Goal: Task Accomplishment & Management: Use online tool/utility

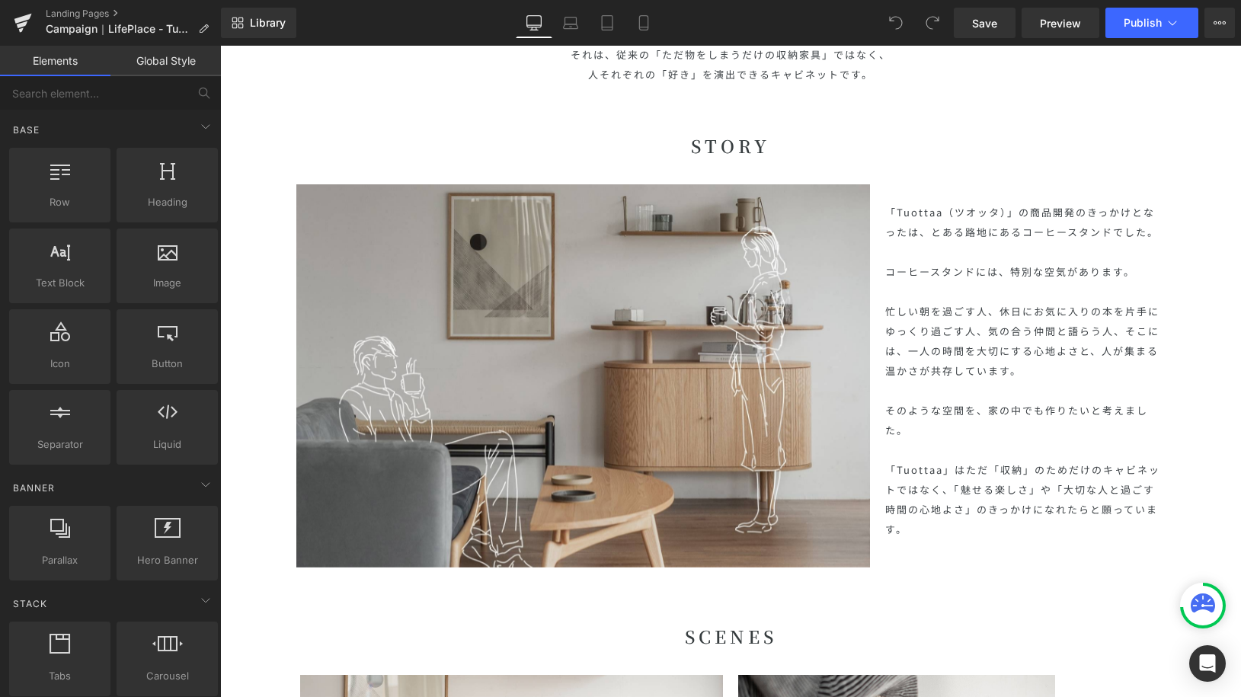
scroll to position [733, 0]
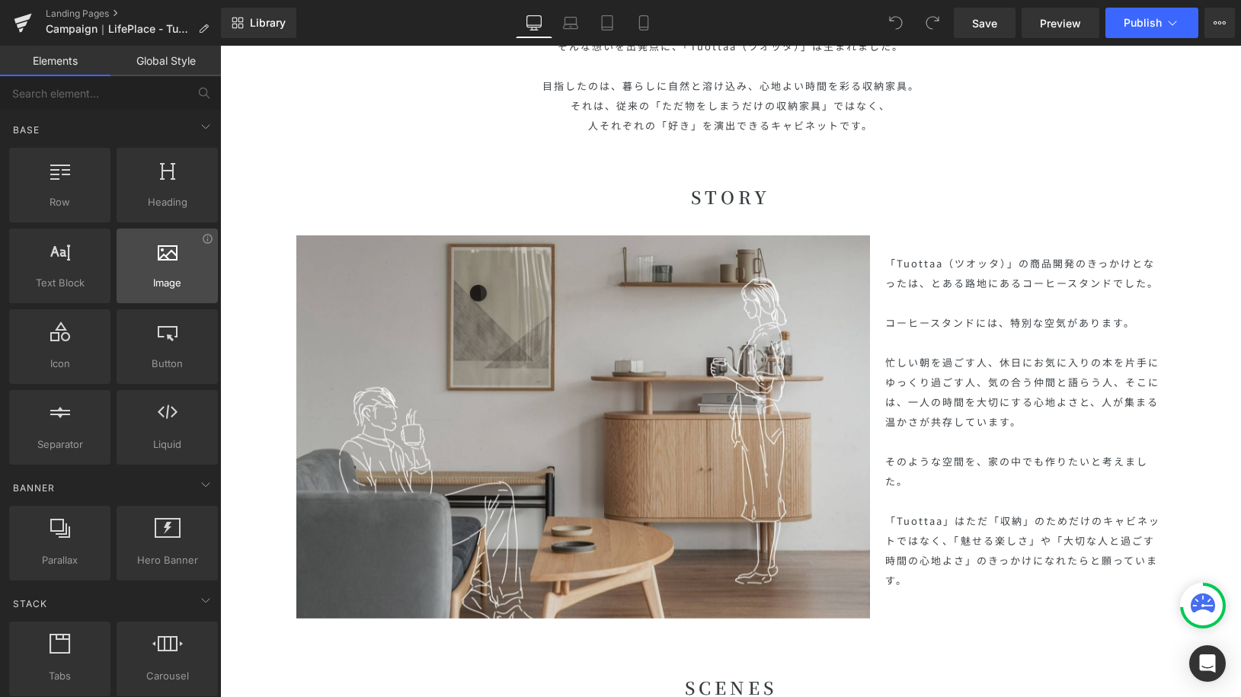
click at [180, 247] on div at bounding box center [167, 258] width 92 height 34
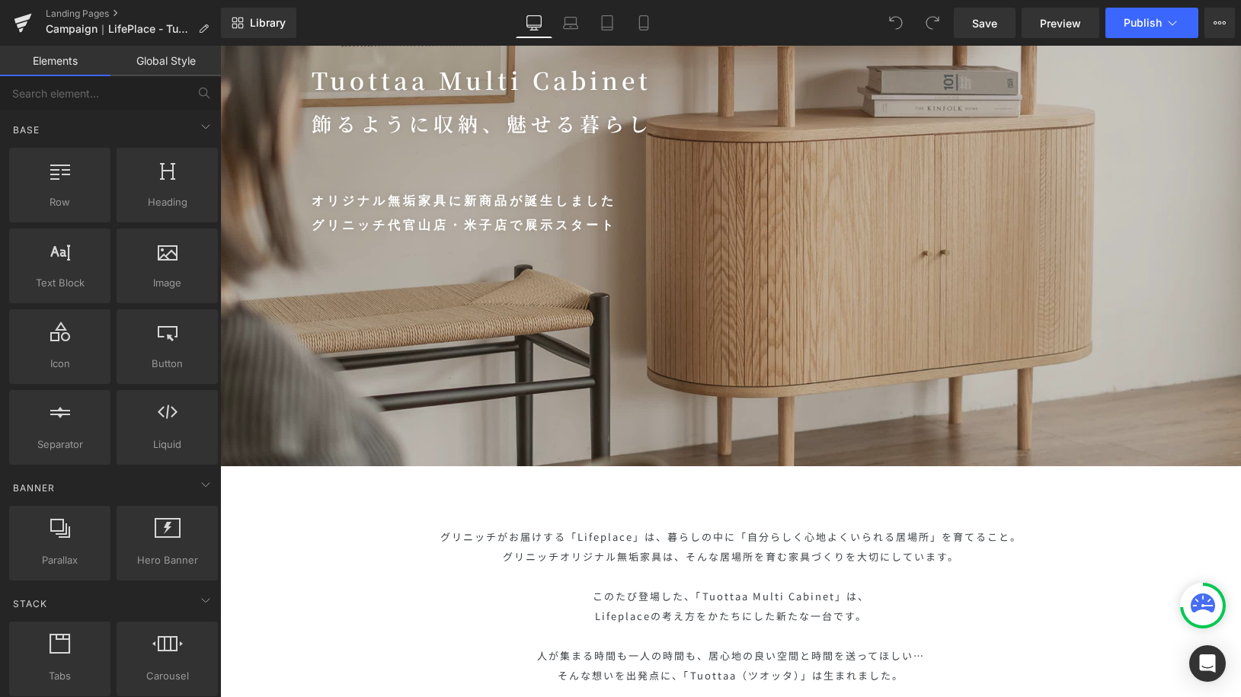
scroll to position [77, 0]
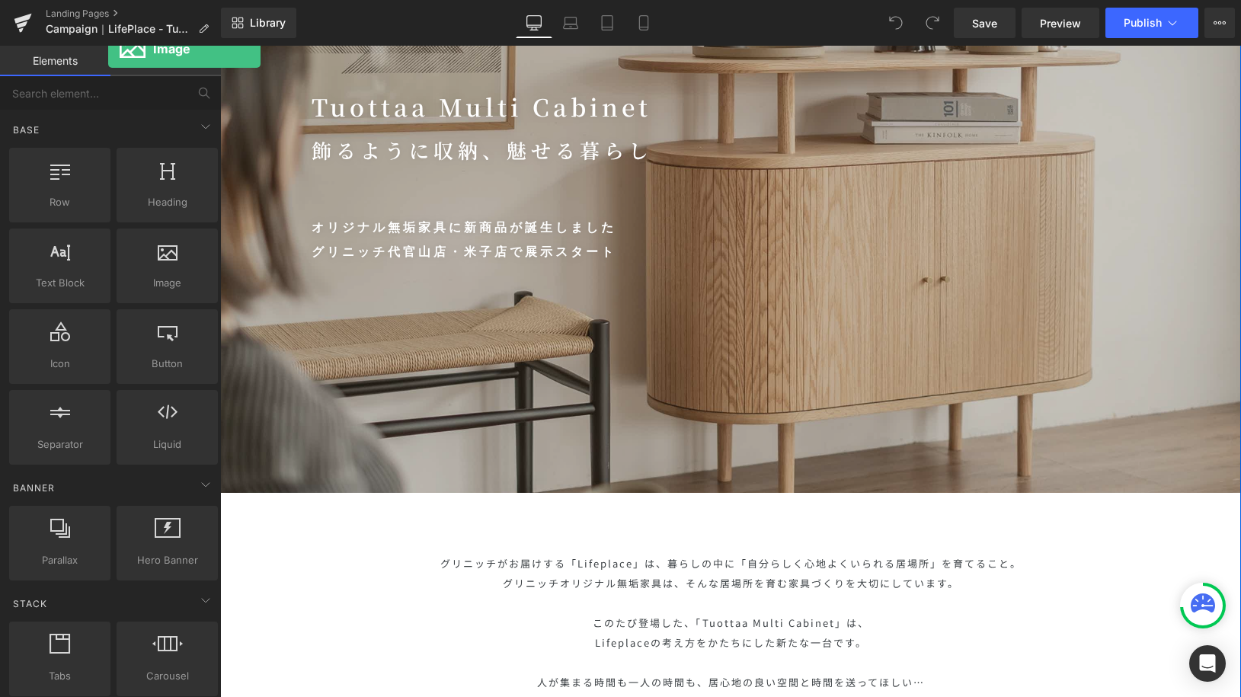
drag, startPoint x: 162, startPoint y: 251, endPoint x: 112, endPoint y: 3, distance: 252.6
click at [112, 3] on div "Image You are previewing how the will restyle your page. You can not edit Eleme…" at bounding box center [620, 361] width 1241 height 723
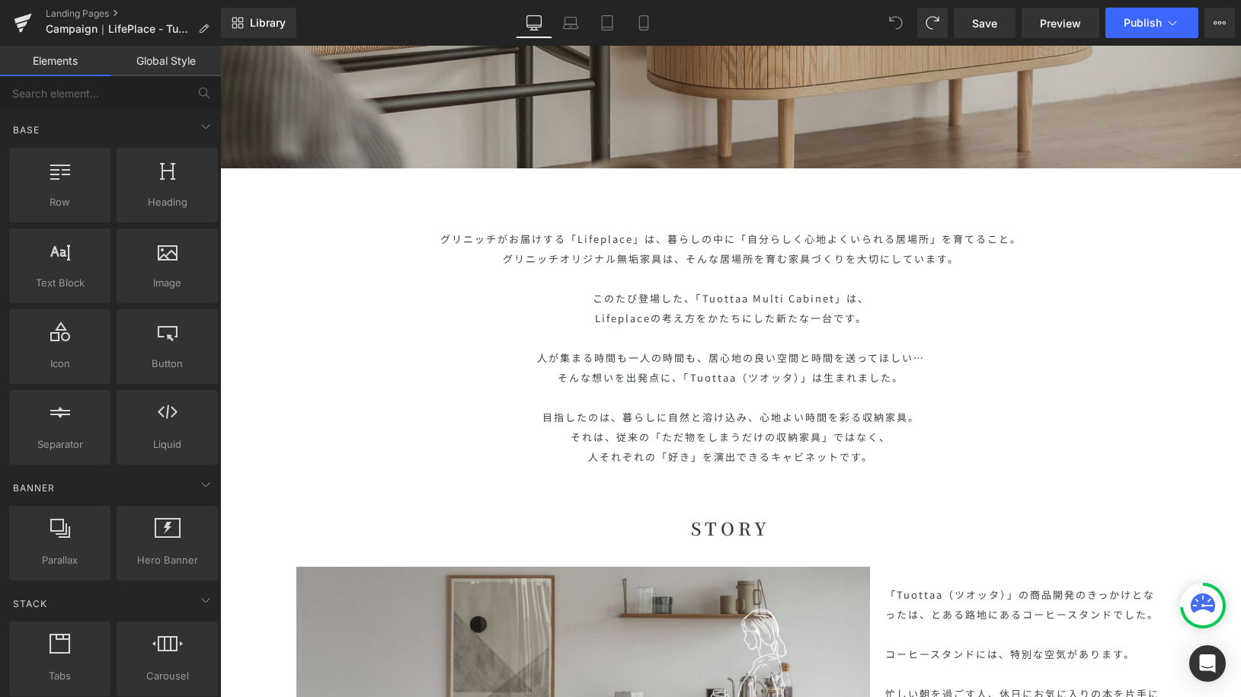
scroll to position [574, 0]
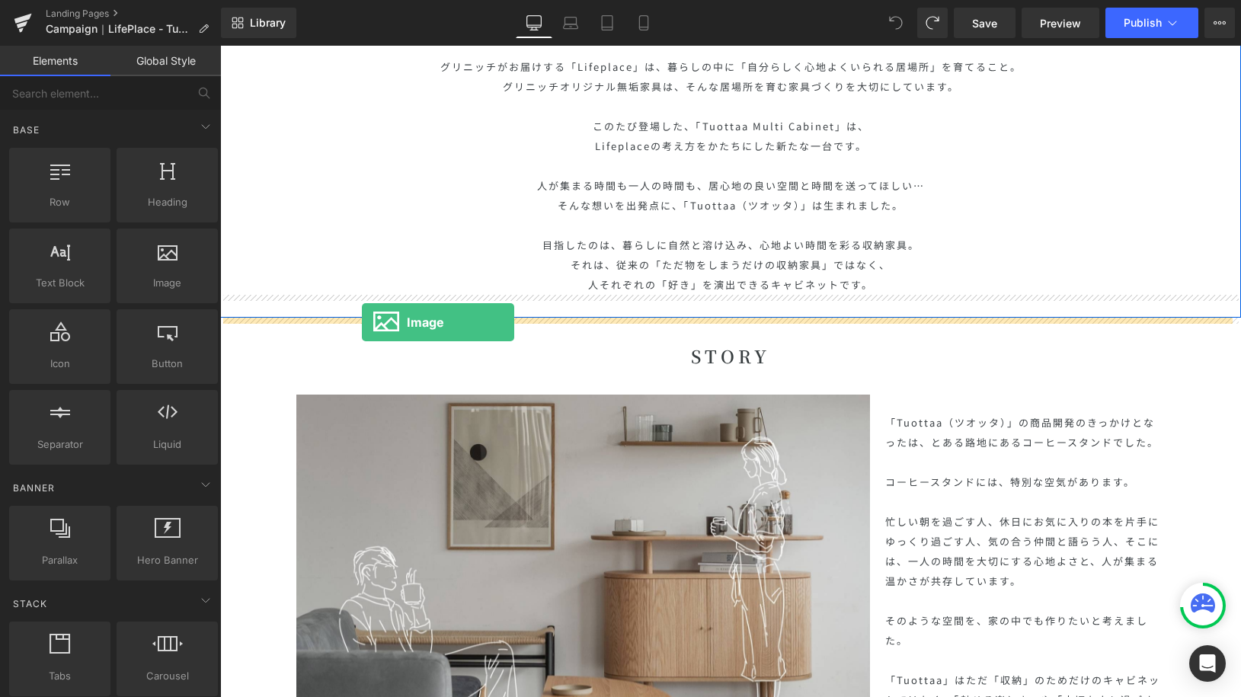
drag, startPoint x: 399, startPoint y: 302, endPoint x: 362, endPoint y: 322, distance: 42.0
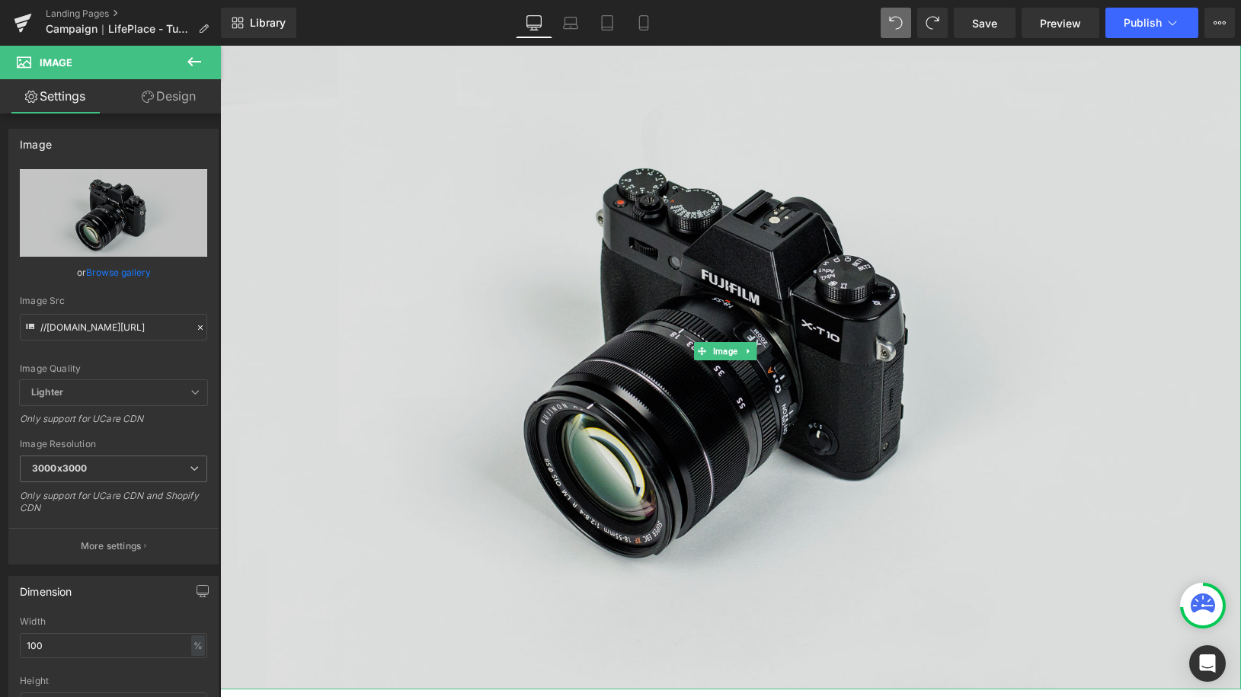
scroll to position [1027, 0]
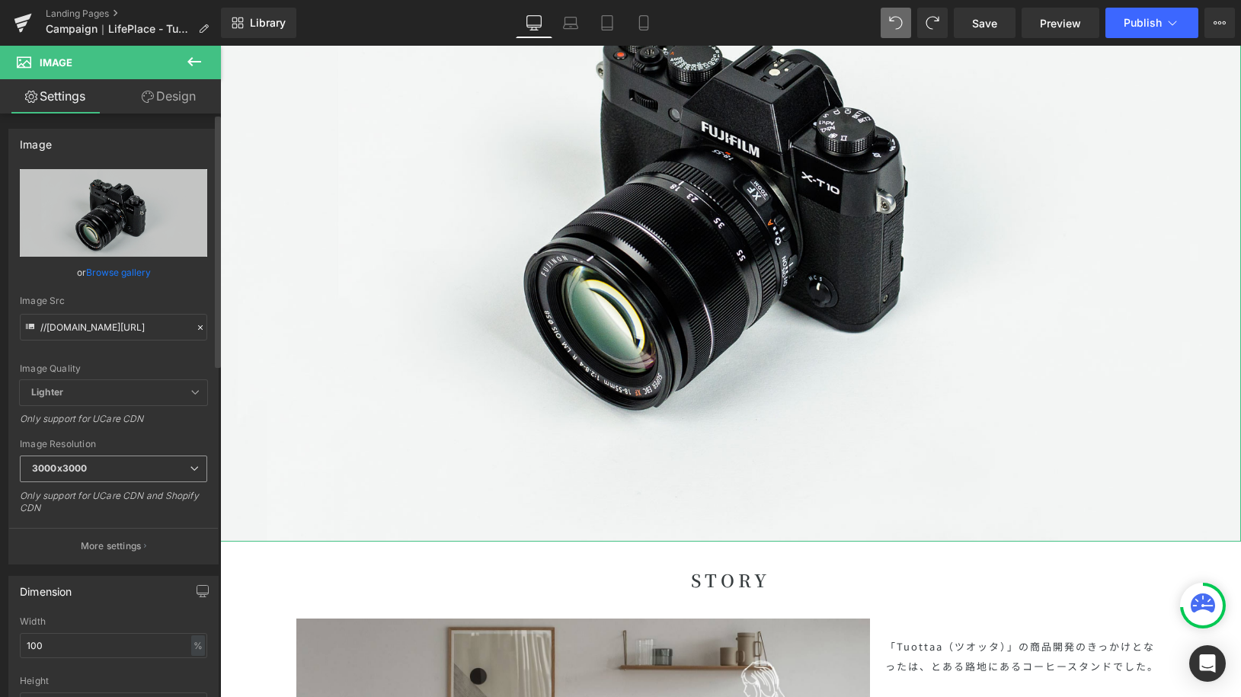
click at [190, 467] on icon at bounding box center [194, 468] width 9 height 9
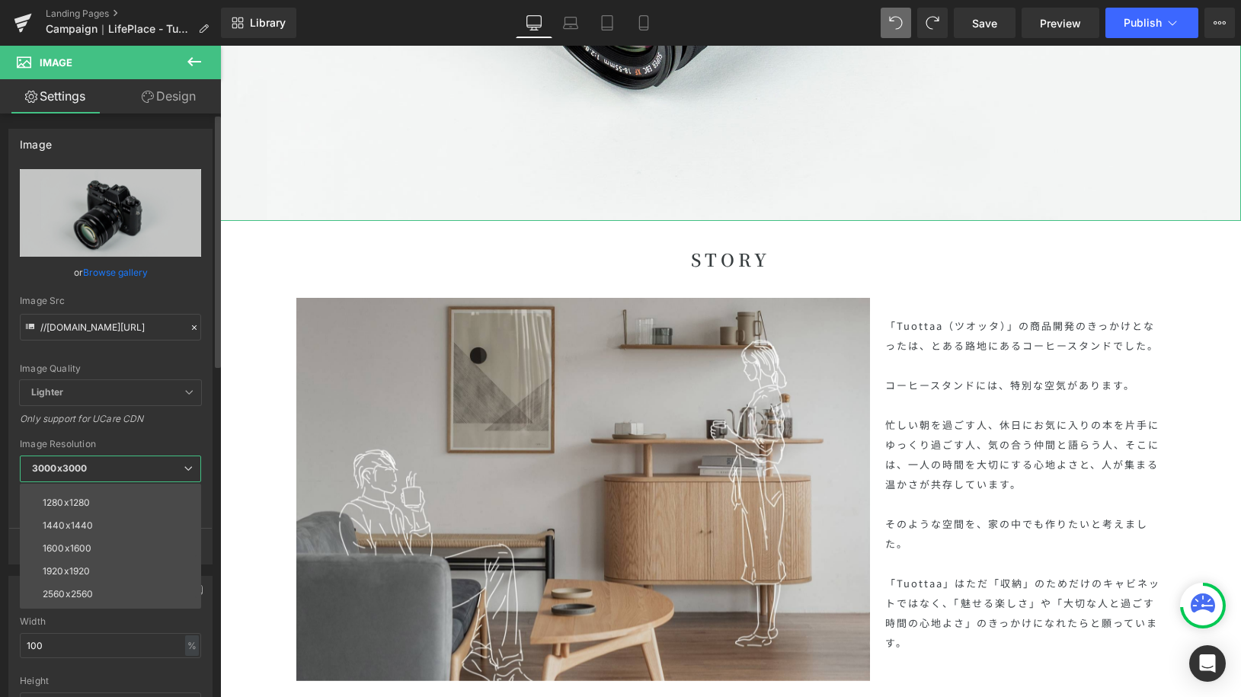
scroll to position [218, 0]
click at [156, 499] on li "1440x1440" at bounding box center [114, 506] width 188 height 23
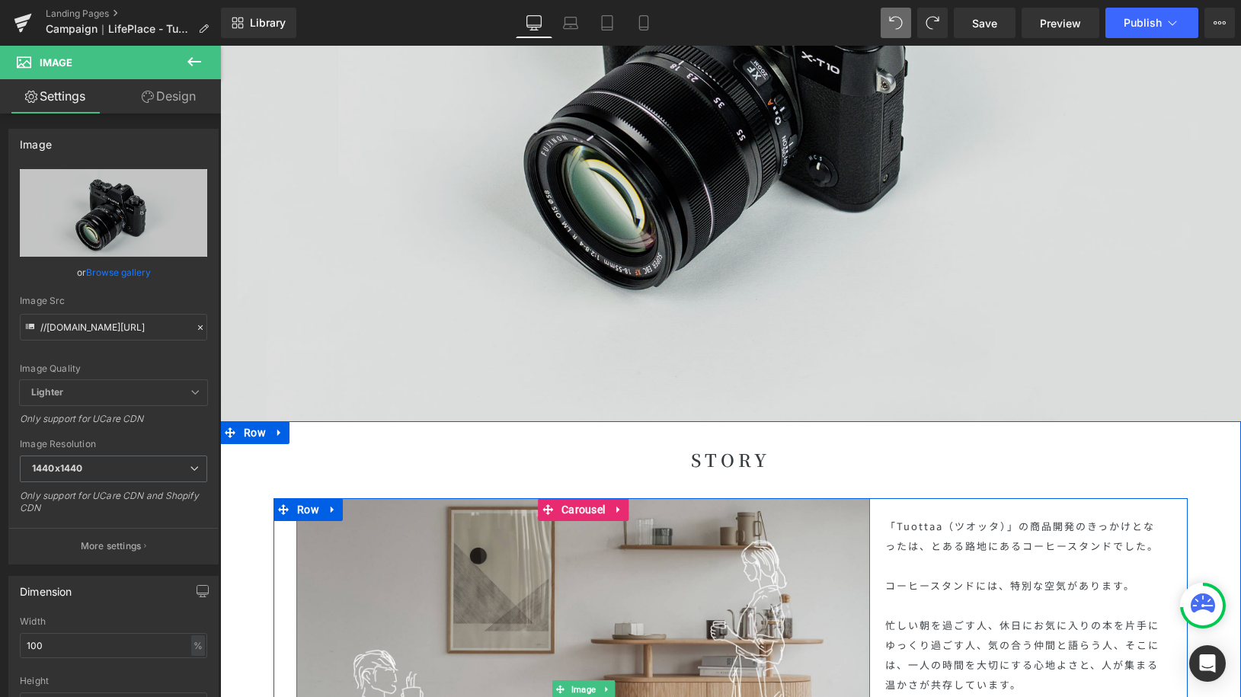
scroll to position [738, 0]
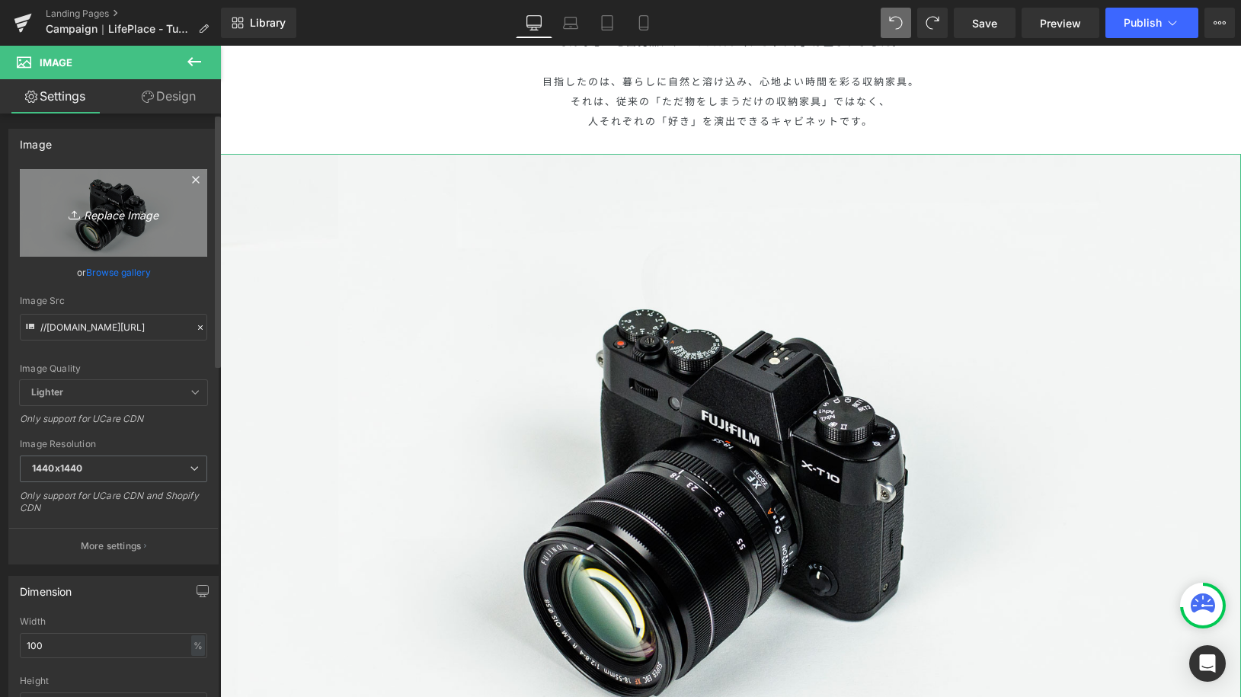
click at [162, 221] on icon "Replace Image" at bounding box center [114, 212] width 122 height 19
type input "C:\fakepath\CP_250918.jpg"
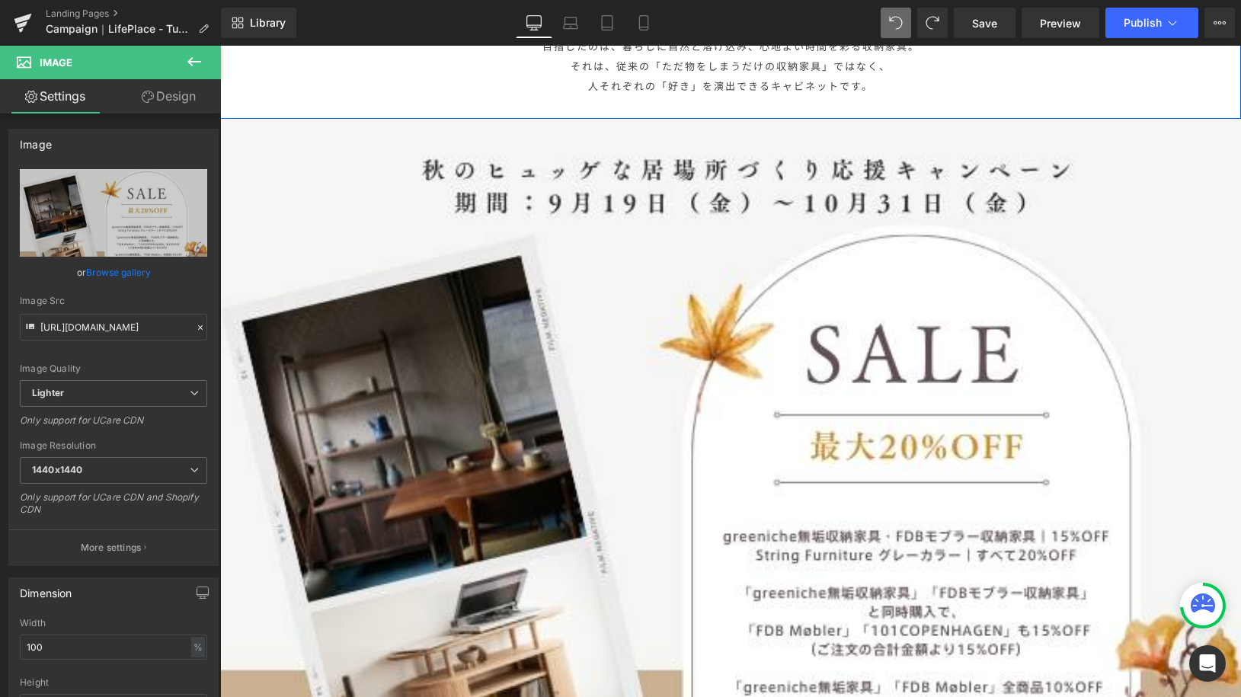
scroll to position [935, 0]
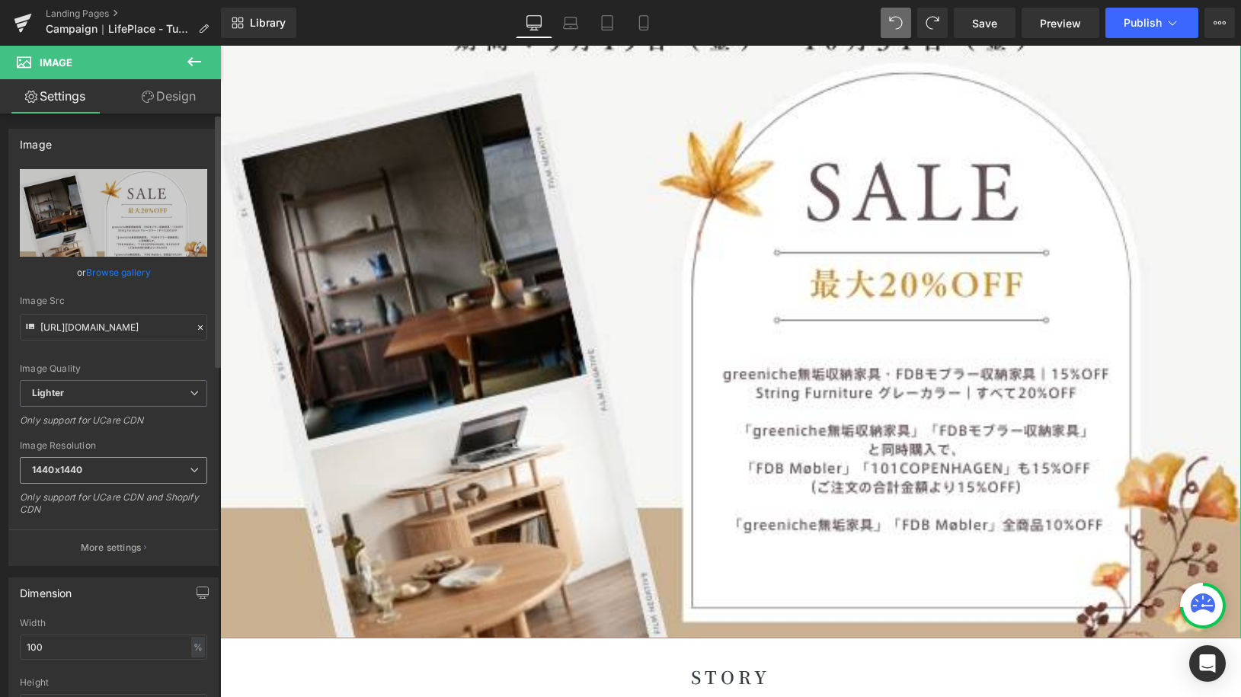
click at [192, 479] on span "1440x1440" at bounding box center [113, 470] width 187 height 27
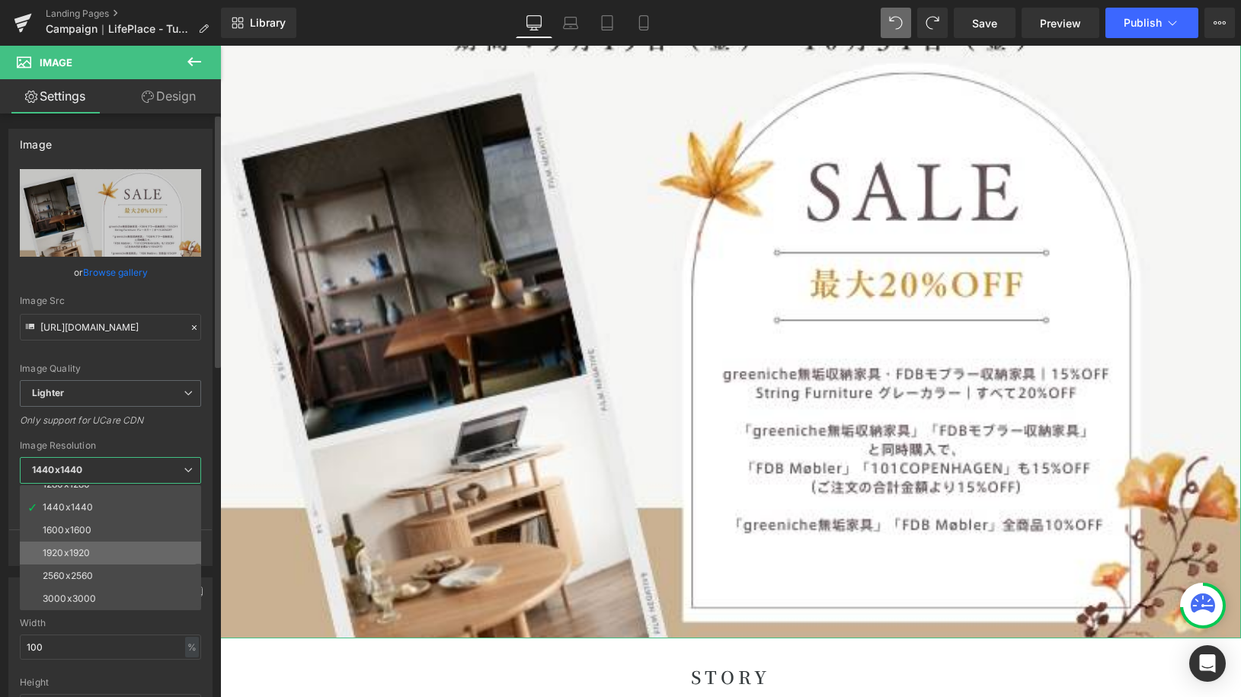
click at [132, 543] on li "1920x1920" at bounding box center [114, 553] width 188 height 23
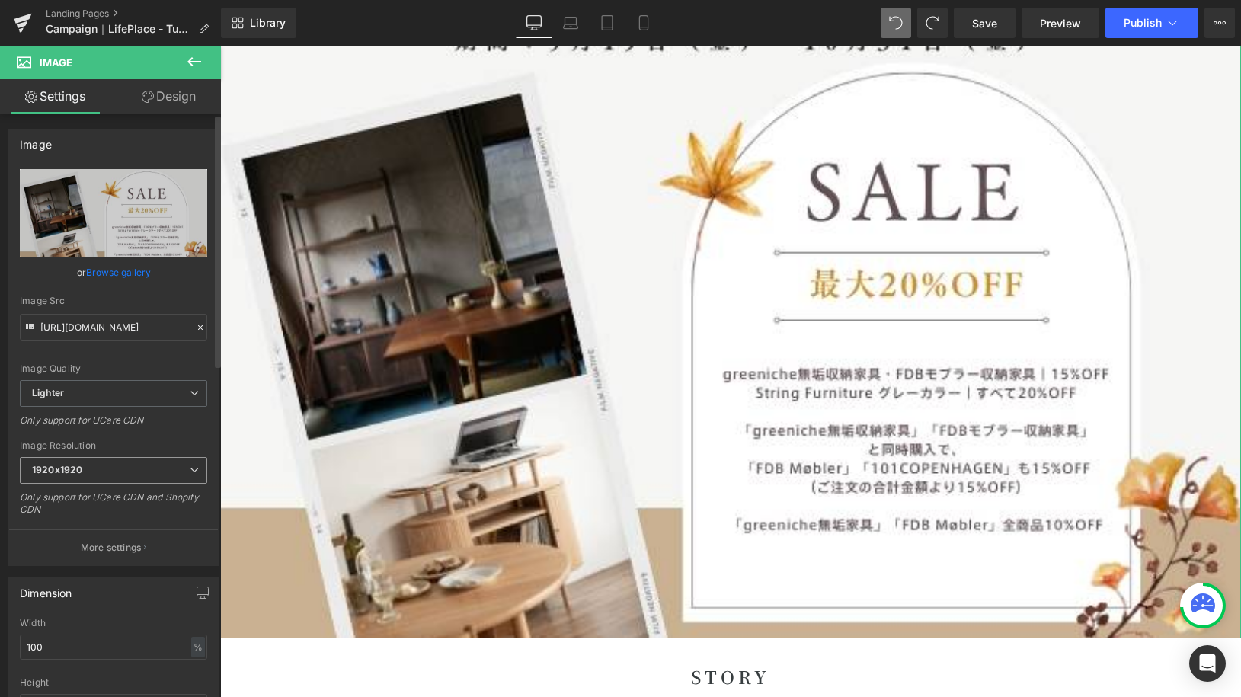
type input "[URL][DOMAIN_NAME]"
click at [146, 447] on div "Image Resolution" at bounding box center [113, 446] width 187 height 11
click at [648, 27] on icon at bounding box center [643, 27] width 8 height 0
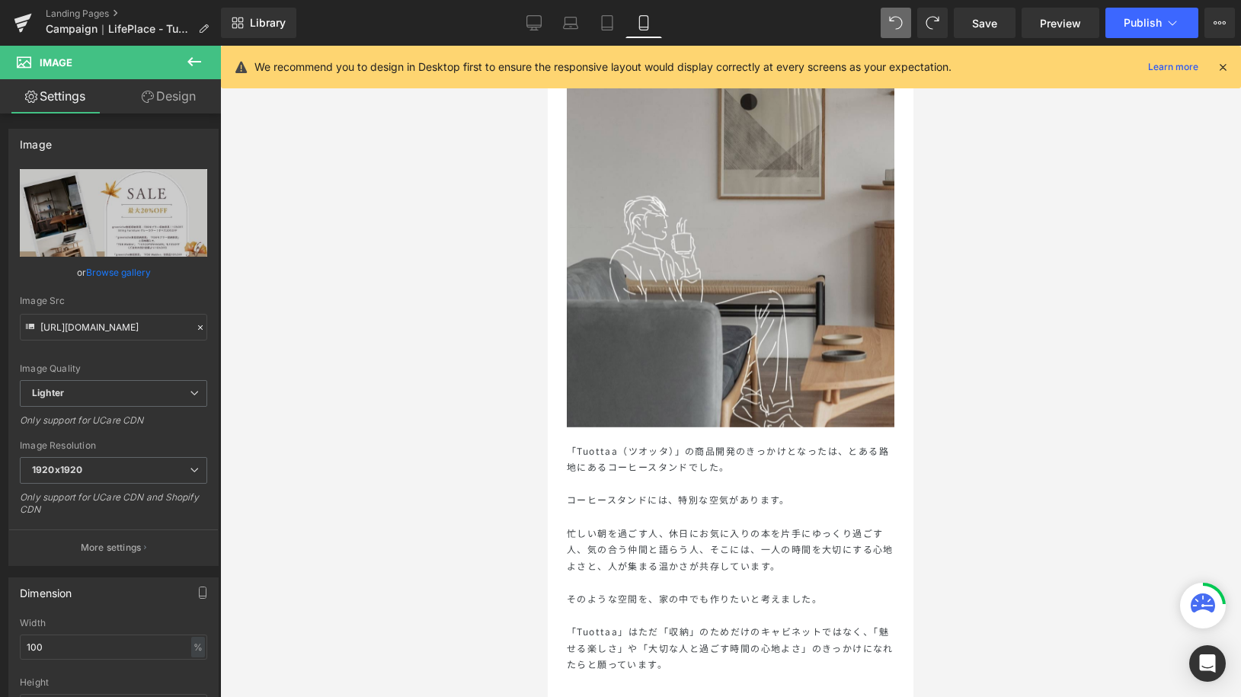
scroll to position [415, 0]
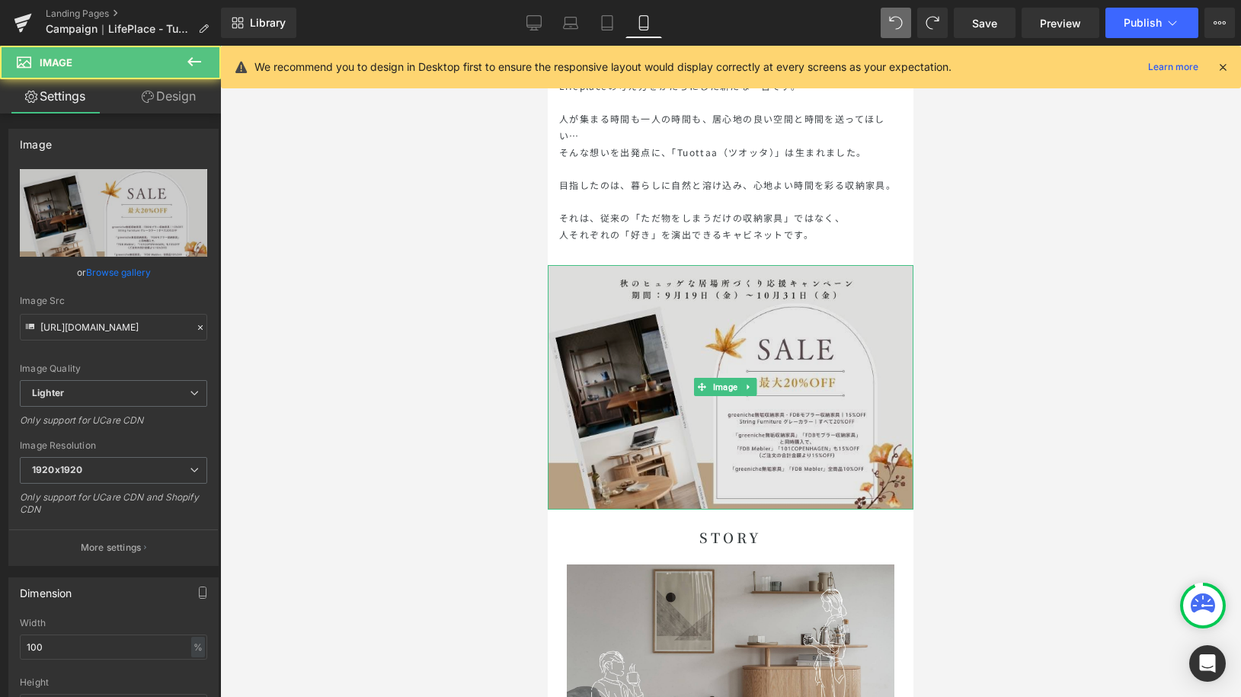
click at [782, 328] on img at bounding box center [731, 387] width 366 height 244
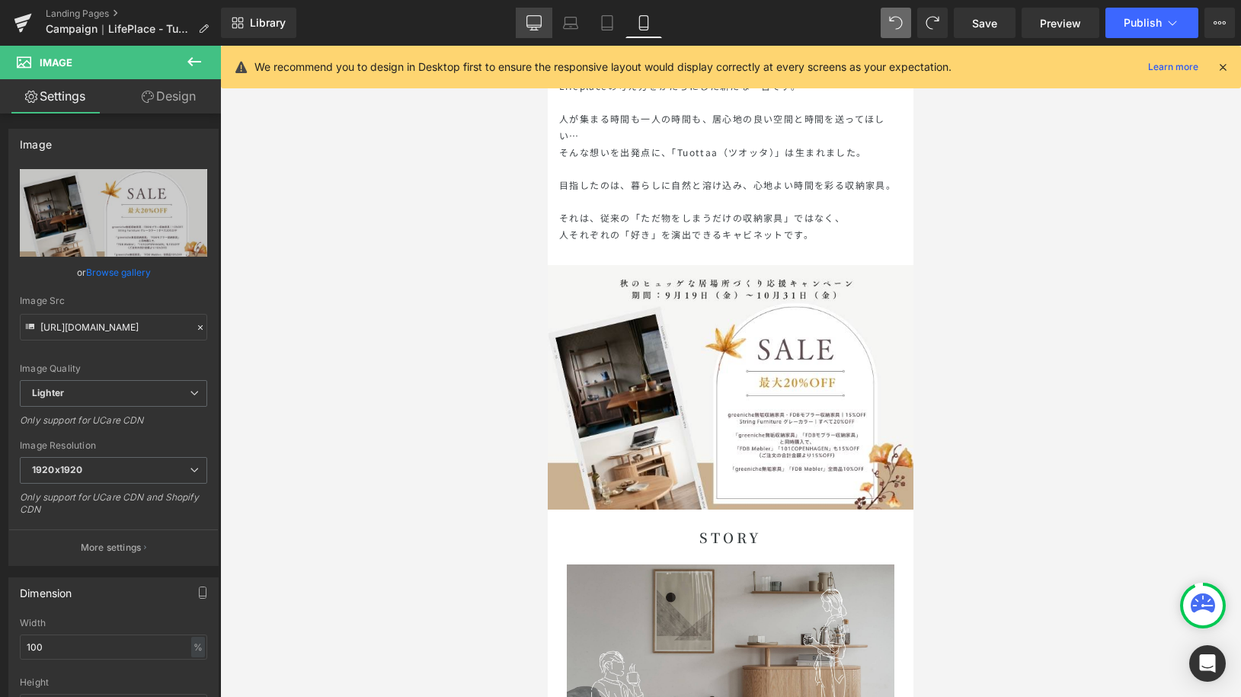
click at [540, 20] on icon at bounding box center [534, 22] width 15 height 15
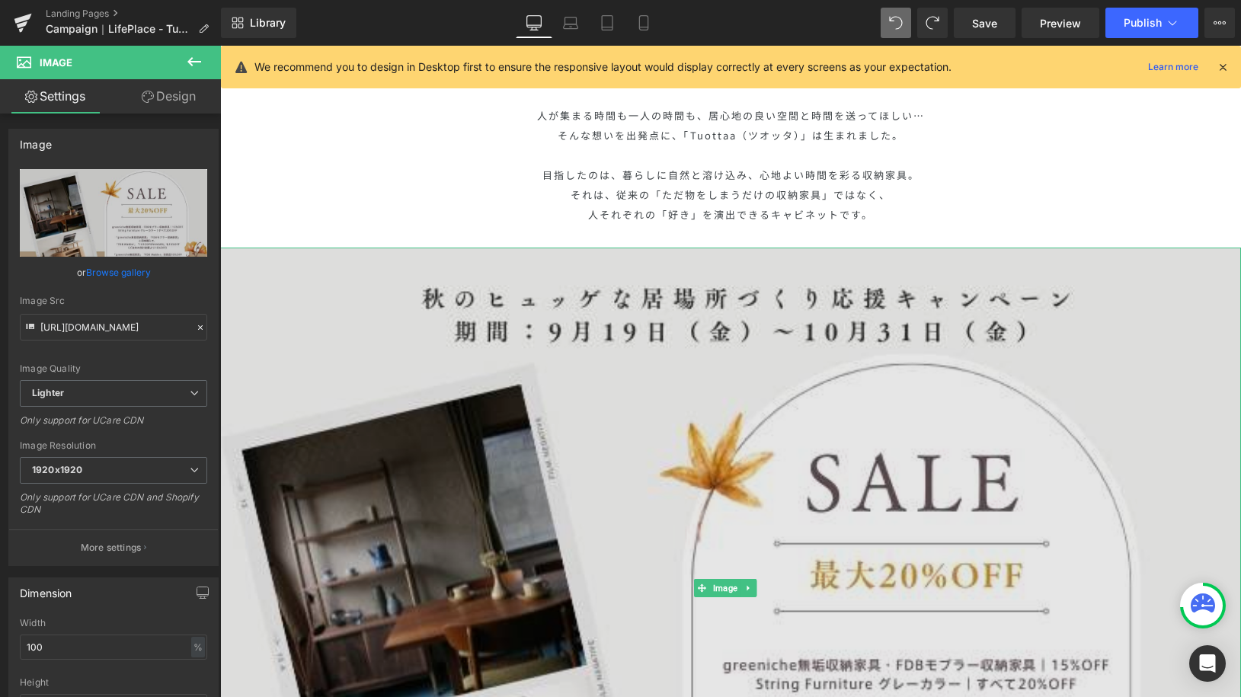
scroll to position [796, 0]
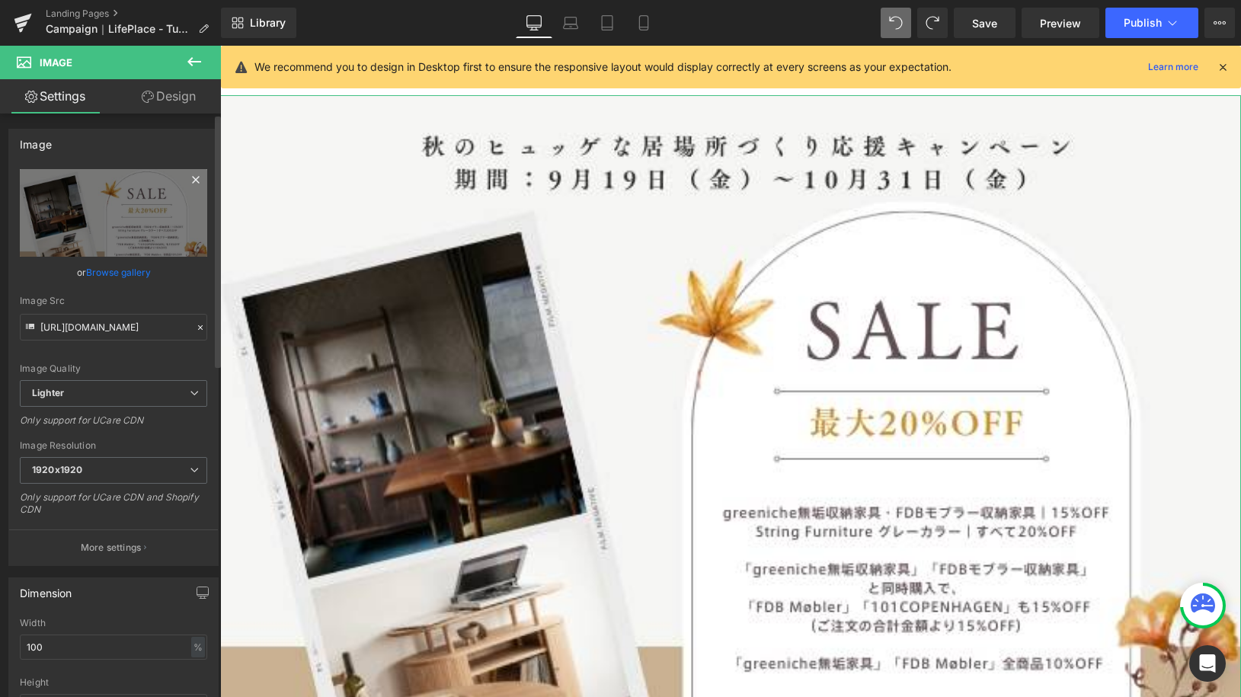
click at [187, 187] on icon at bounding box center [196, 180] width 18 height 18
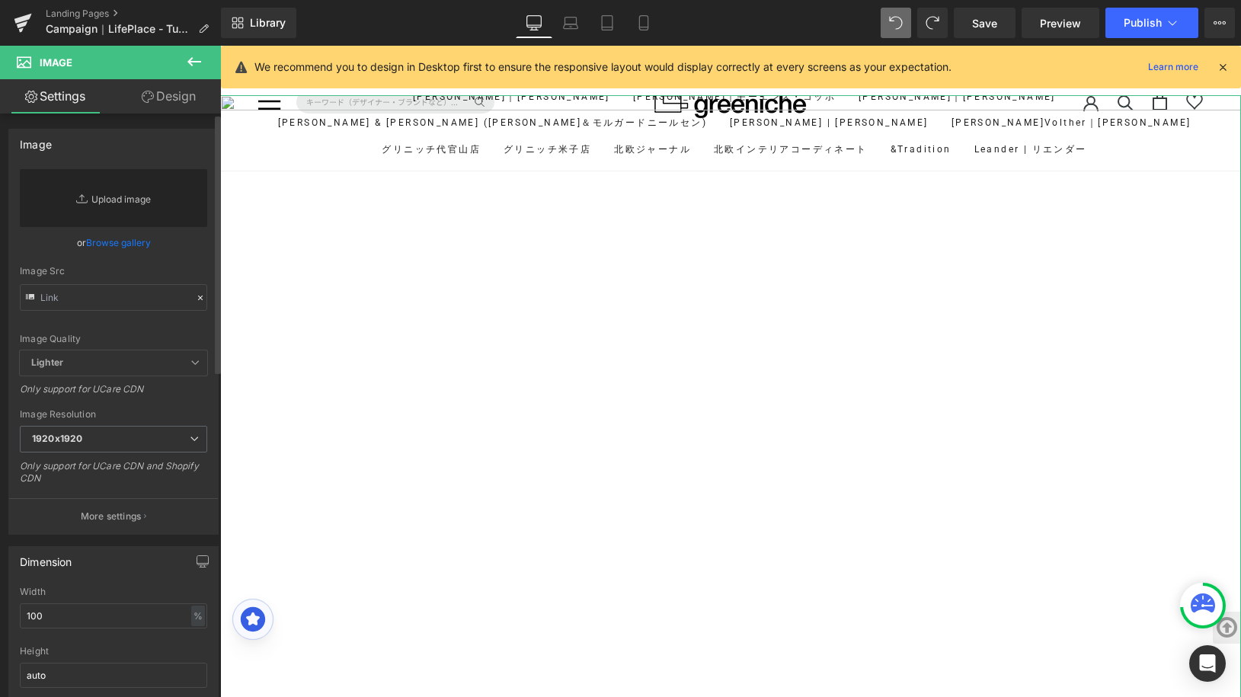
click at [162, 194] on link "Replace Image" at bounding box center [113, 198] width 187 height 58
type input "C:\fakepath\CP_250918.jpg"
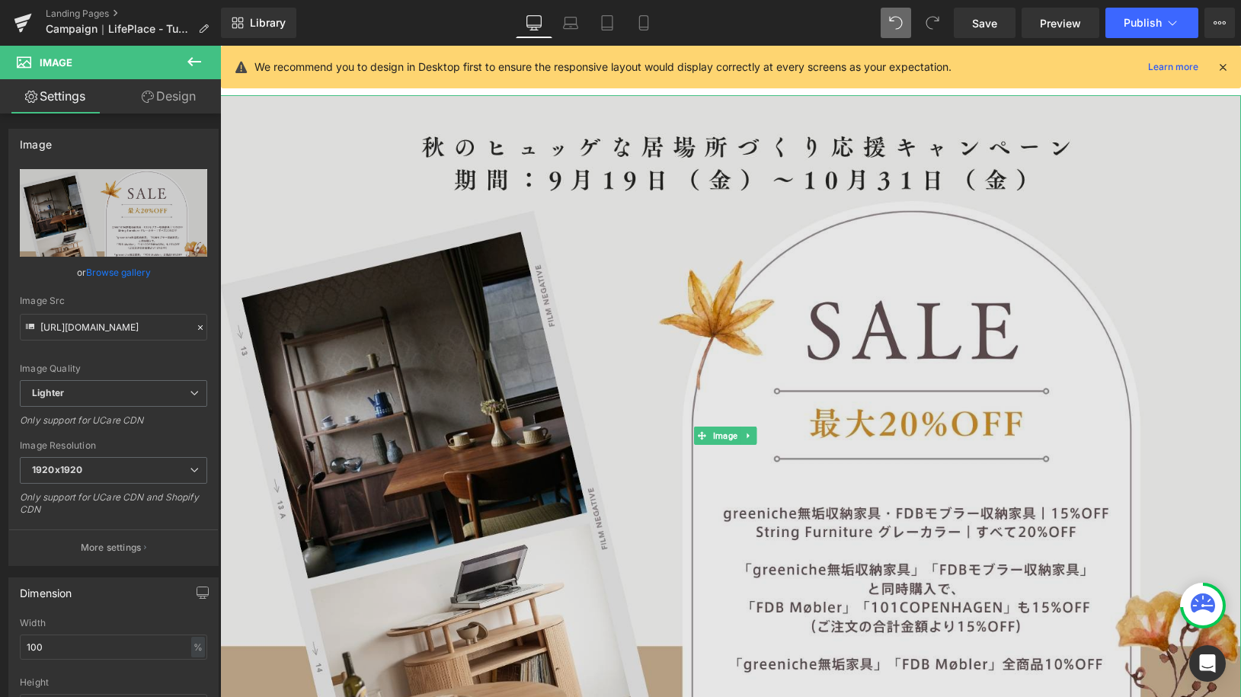
type input "[URL][DOMAIN_NAME]"
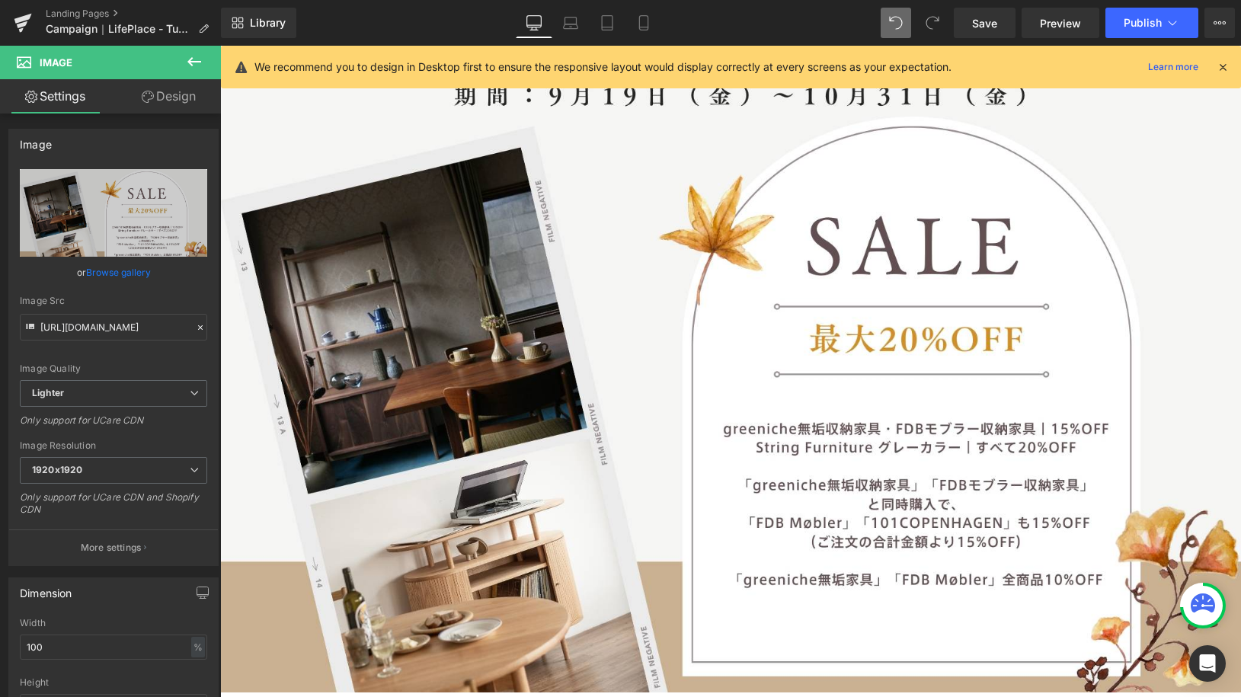
scroll to position [902, 0]
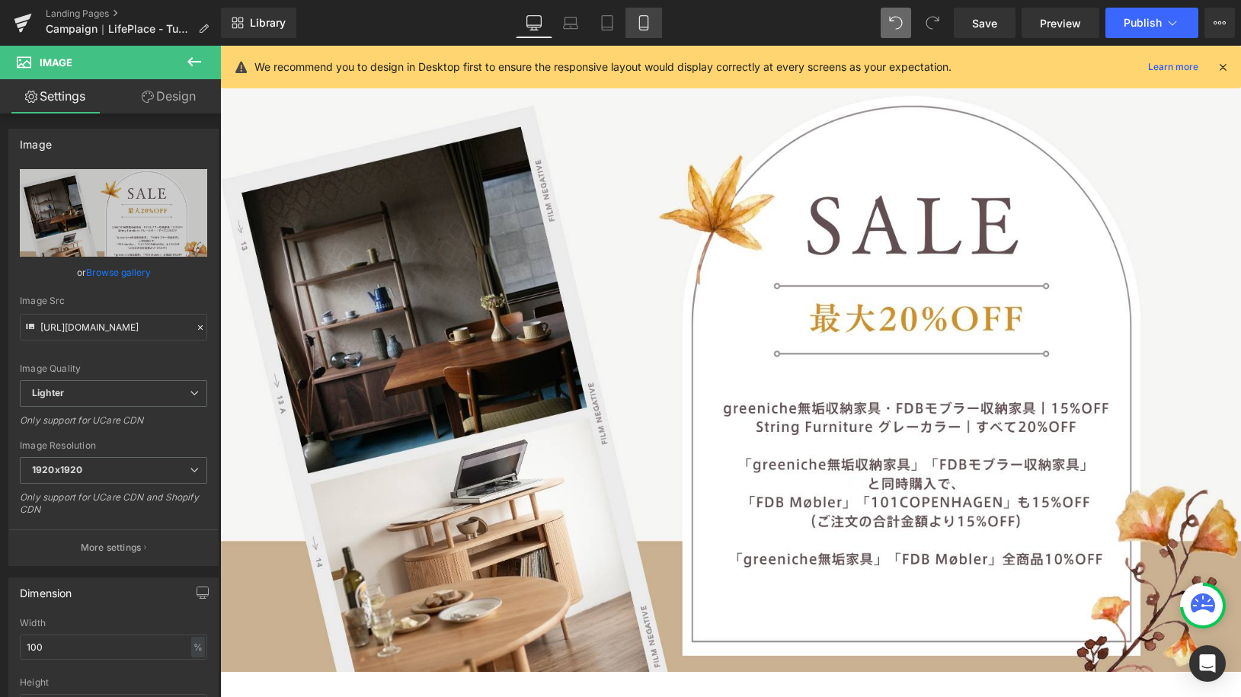
click at [638, 18] on icon at bounding box center [643, 22] width 15 height 15
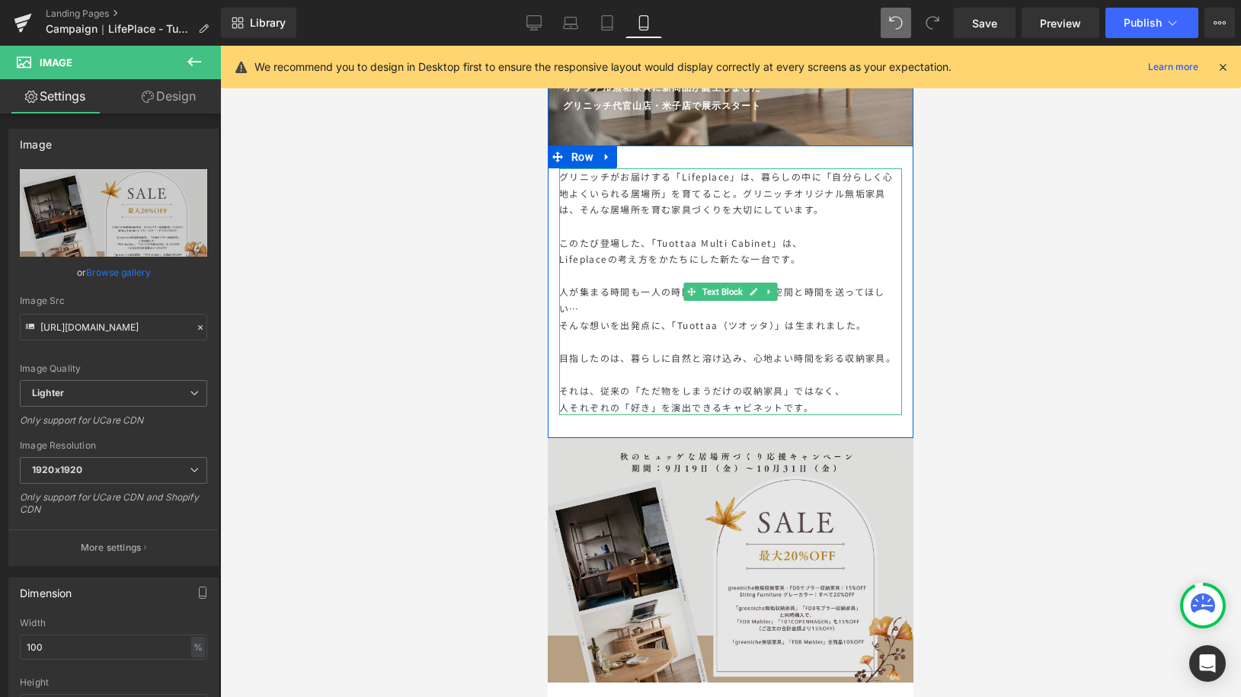
scroll to position [328, 0]
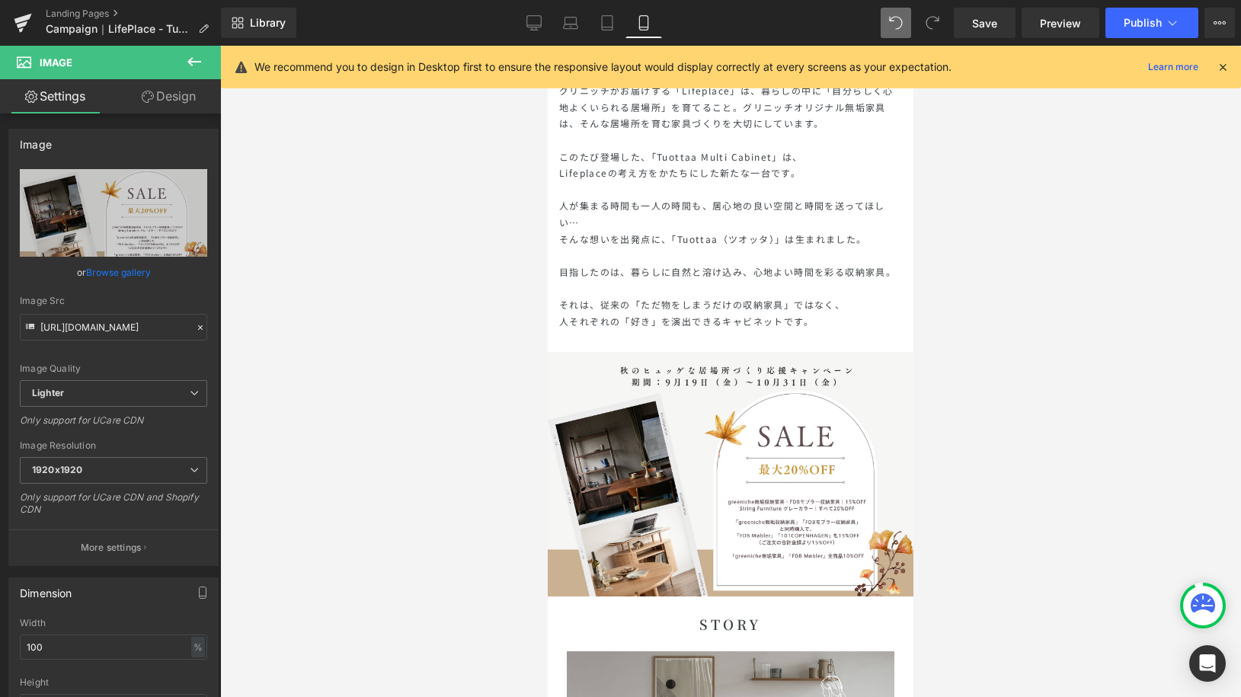
click at [740, 294] on p at bounding box center [730, 288] width 343 height 17
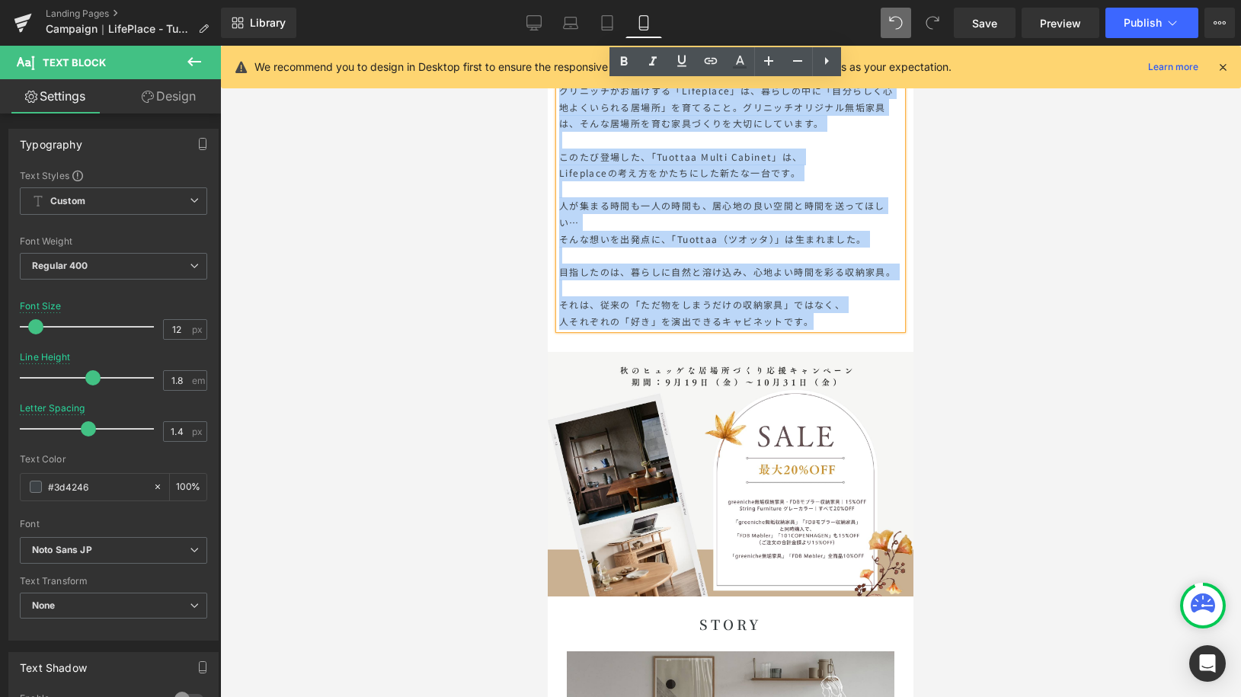
drag, startPoint x: 806, startPoint y: 319, endPoint x: 559, endPoint y: 94, distance: 334.5
click at [559, 94] on div "グリニッチがお届けする「Lifeplace」は、暮らしの中に「自分らしく心地よくいられる居場所」を育てること。 グリニッチオリジナル無垢家具は、そんな居場所を…" at bounding box center [730, 205] width 343 height 247
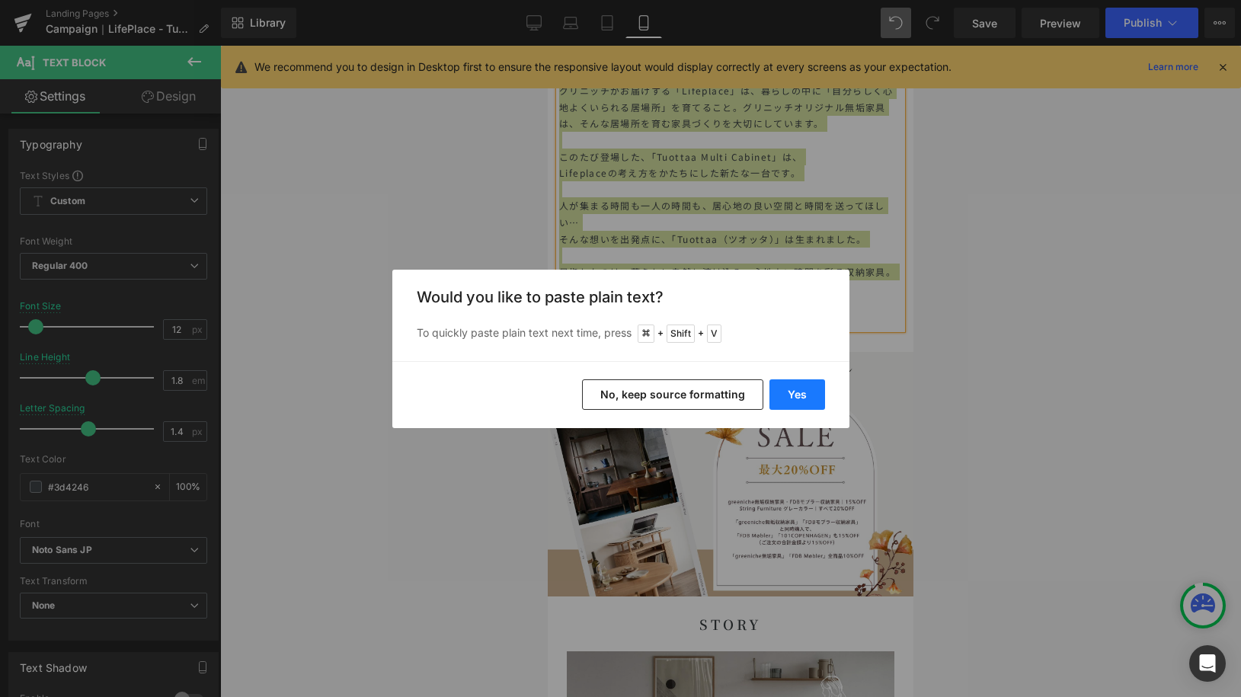
click at [795, 389] on button "Yes" at bounding box center [798, 395] width 56 height 30
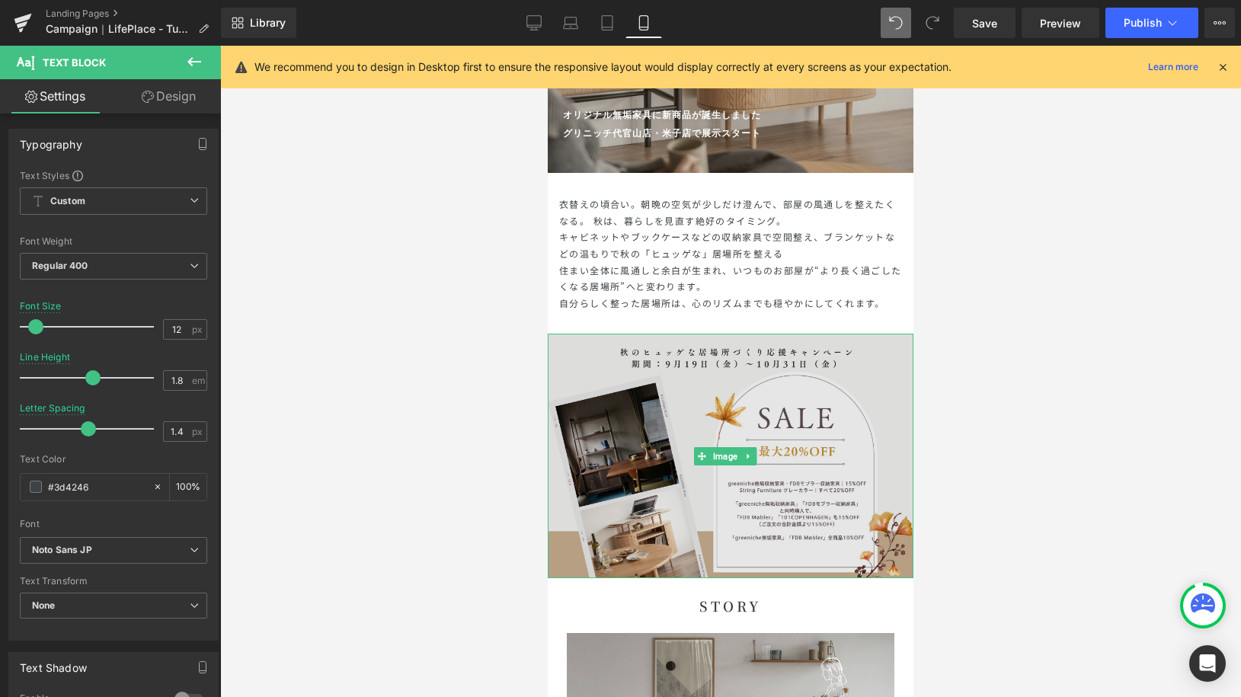
scroll to position [185, 0]
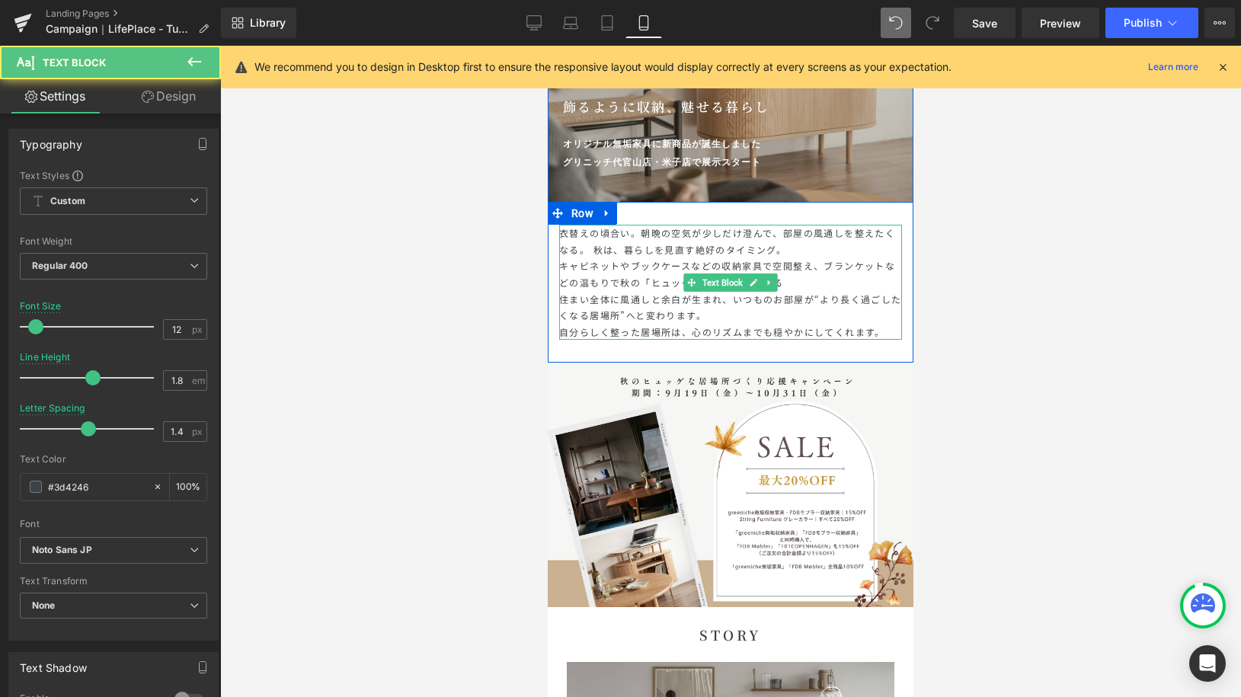
click at [696, 258] on p "キャビネットやブックケースなどの収納家具で空間整え、ブランケットなどの温もりで秋の「ヒュッゲな」居場所を整える" at bounding box center [730, 274] width 343 height 33
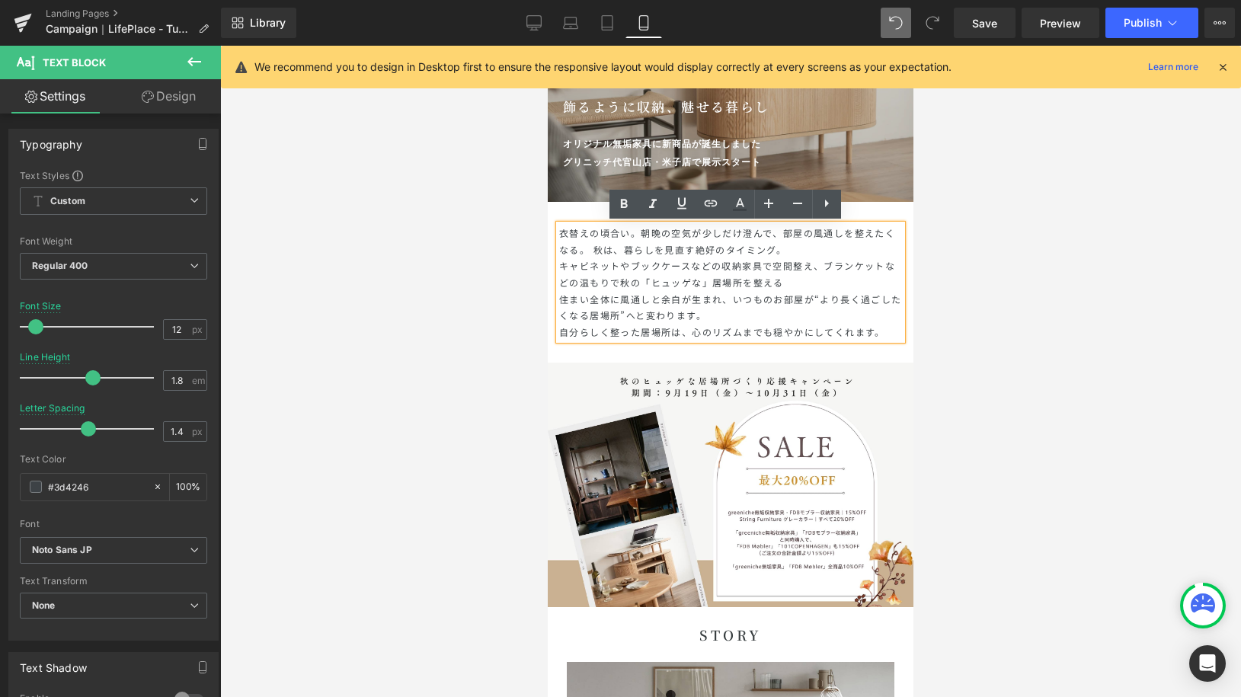
drag, startPoint x: 889, startPoint y: 335, endPoint x: 1267, endPoint y: 51, distance: 473.6
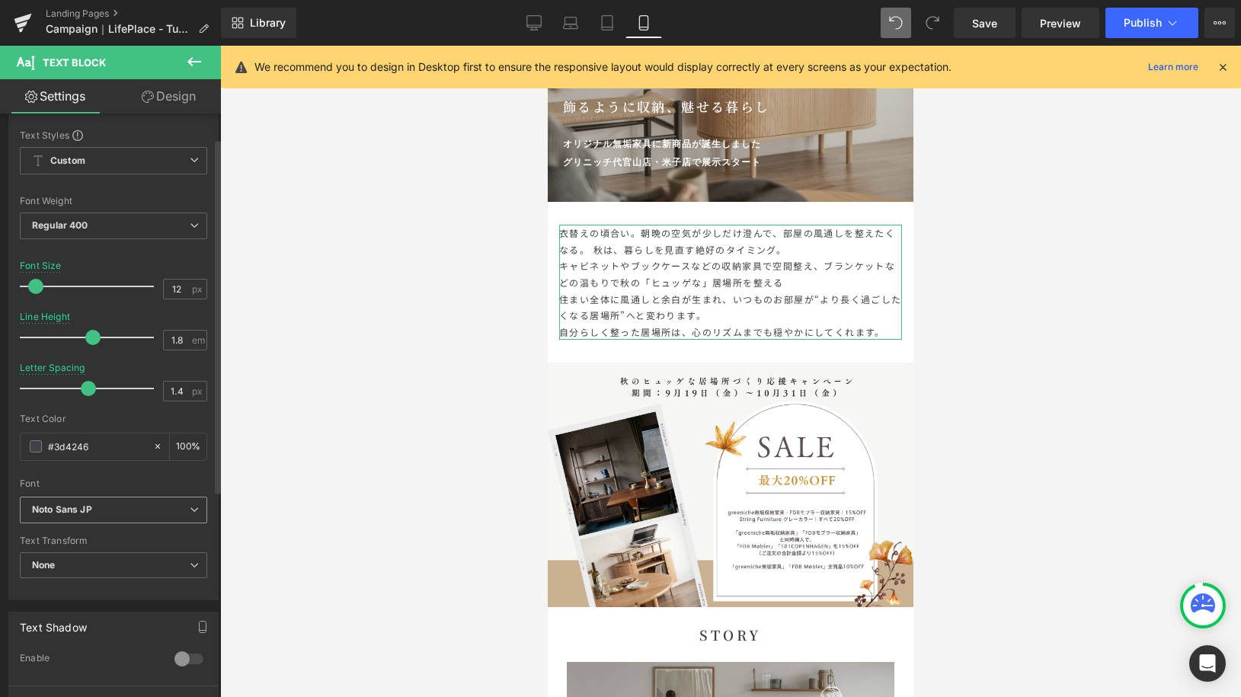
scroll to position [210, 0]
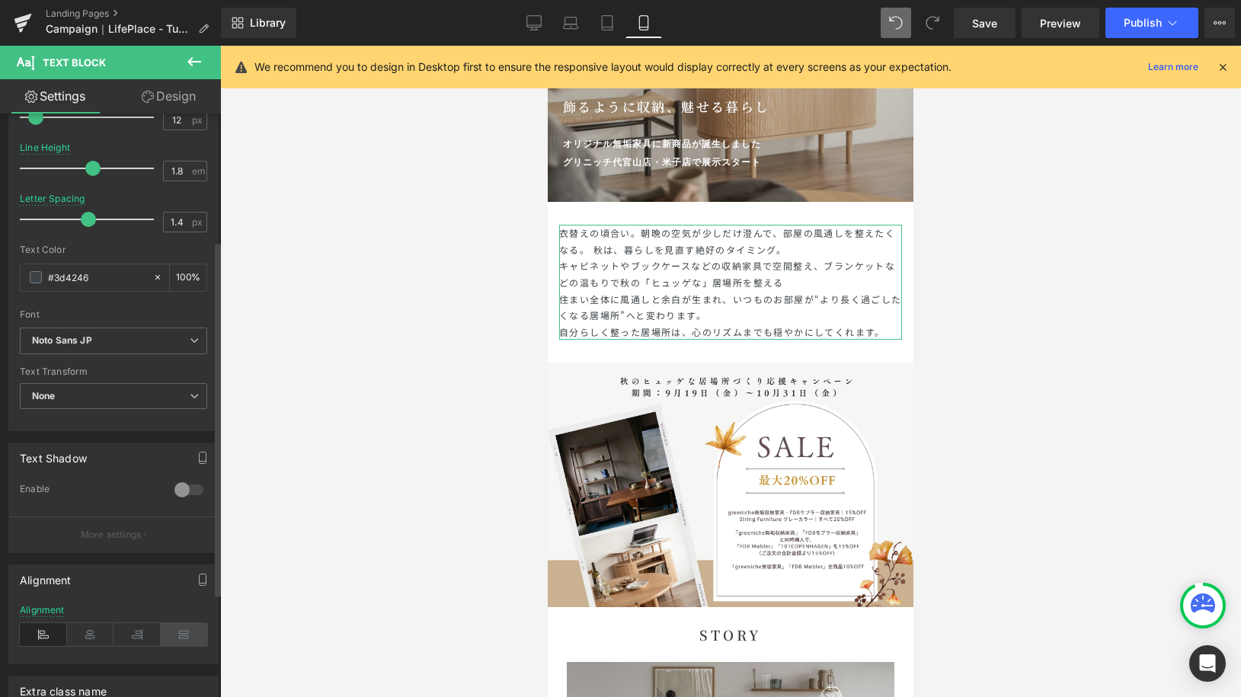
click at [164, 639] on icon at bounding box center [184, 634] width 47 height 23
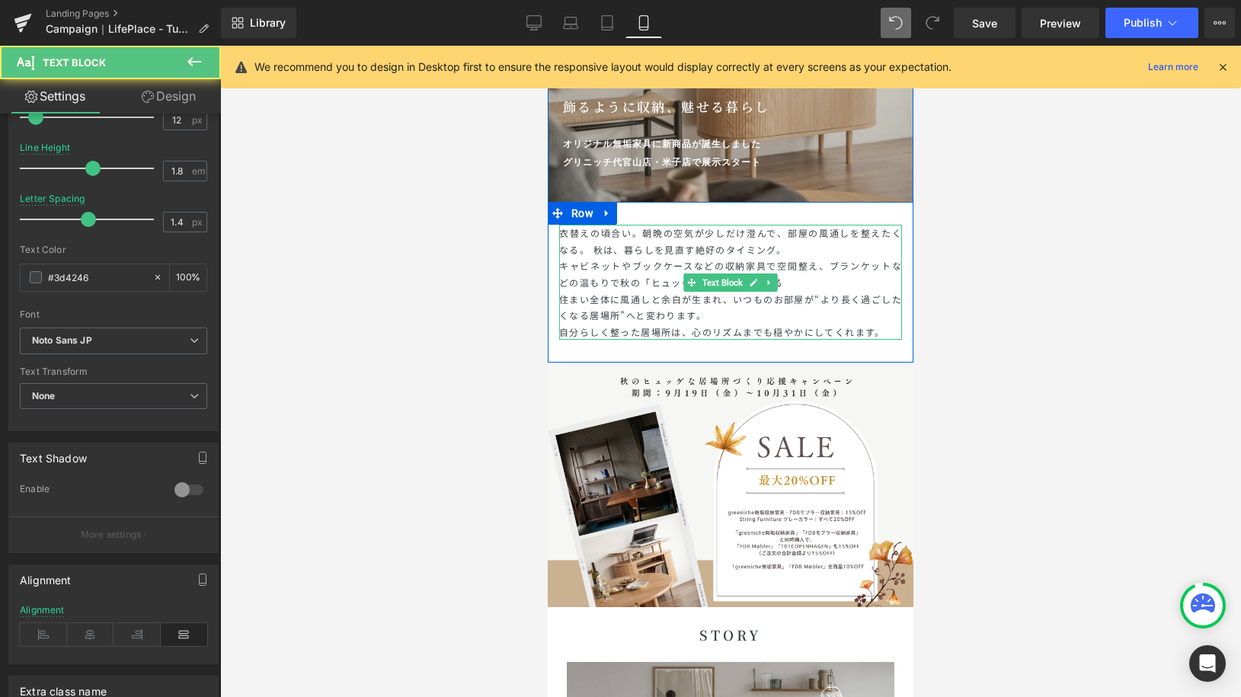
click at [722, 298] on p "住まい全体に風通しと余白が生まれ、いつものお部屋が“より長く過ごしたくなる居場所”へと変わります。" at bounding box center [730, 307] width 343 height 33
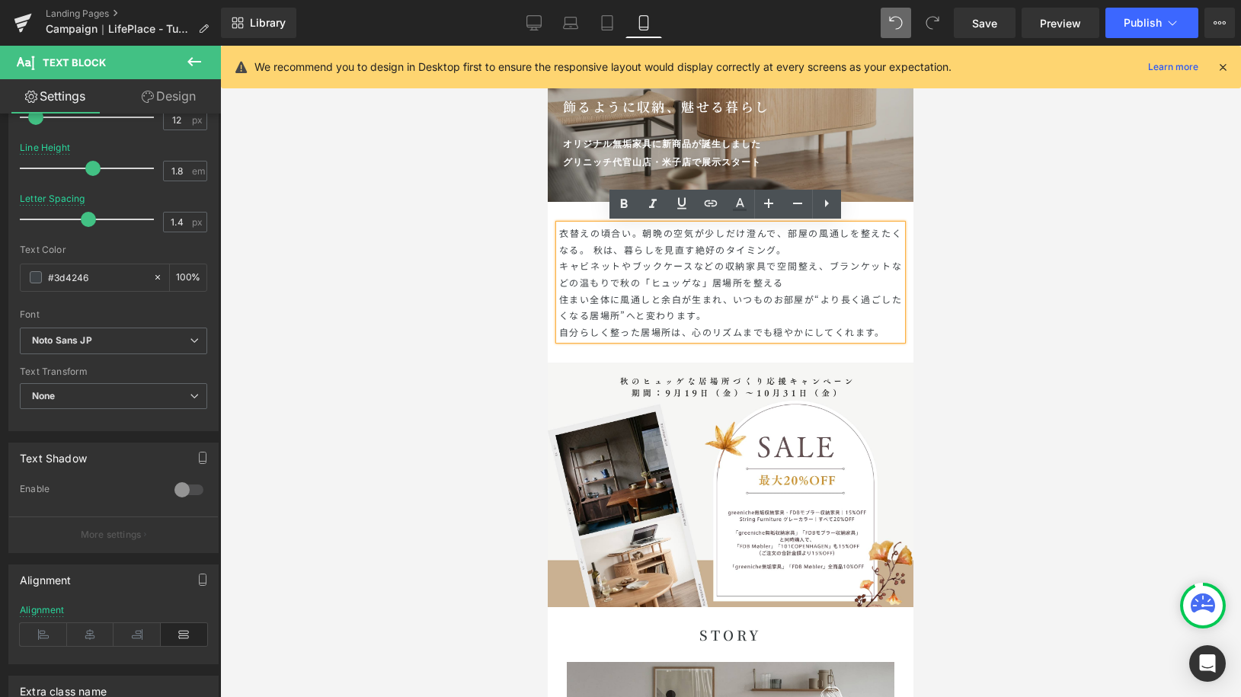
click at [786, 253] on p "衣替えの頃合い。朝晩の空気が少しだけ澄んで、部屋の風通しを整えたくなる。 秋は、暮らしを見直す絶好のタイミング。" at bounding box center [730, 241] width 343 height 33
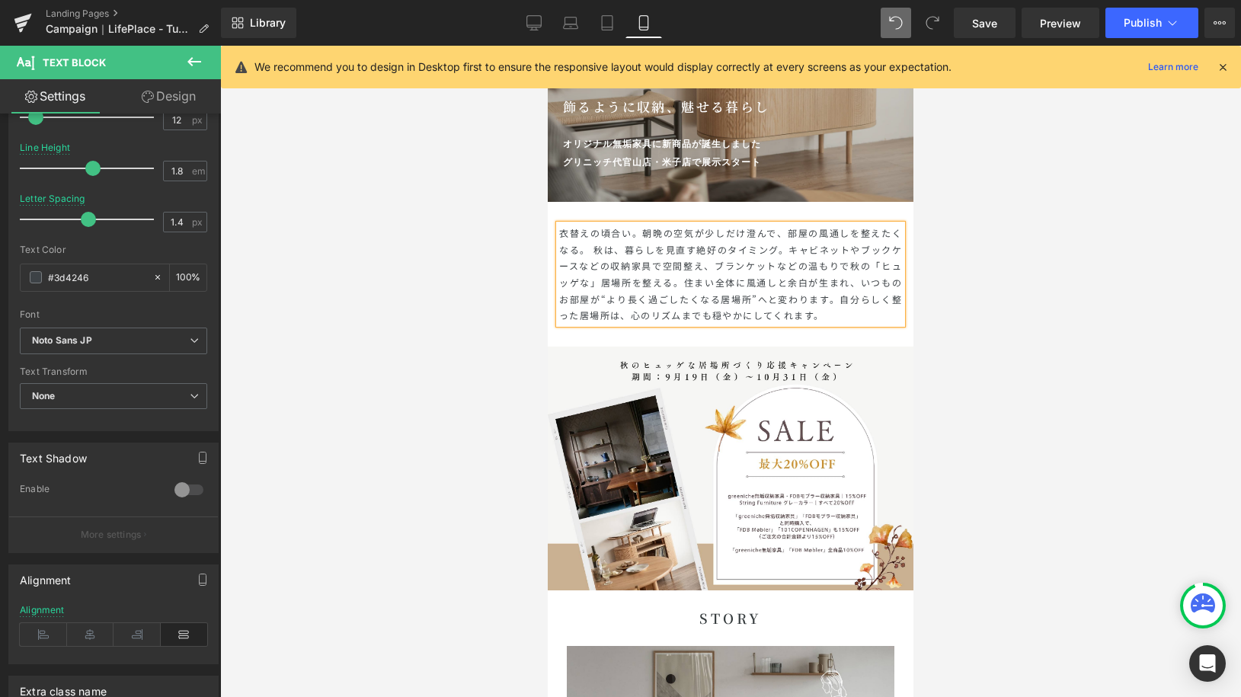
click at [995, 284] on div at bounding box center [730, 372] width 1021 height 652
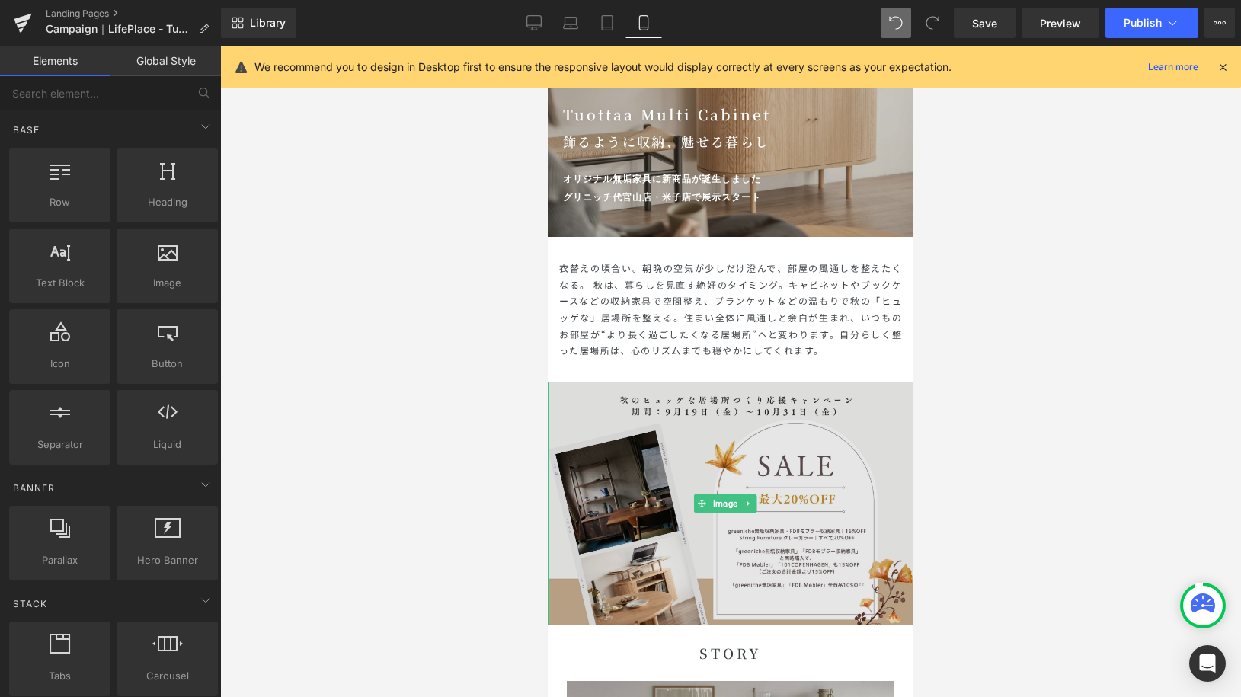
scroll to position [0, 0]
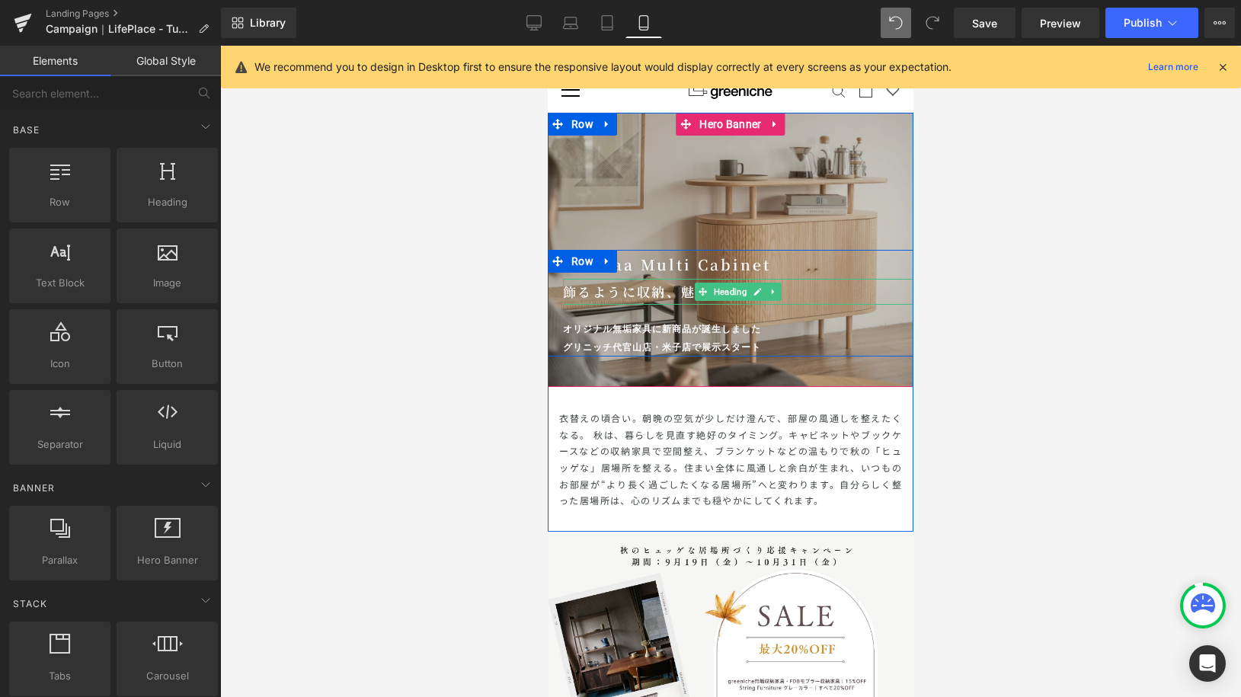
click at [674, 291] on h1 "飾るように収納、魅せる暮らし" at bounding box center [738, 292] width 351 height 26
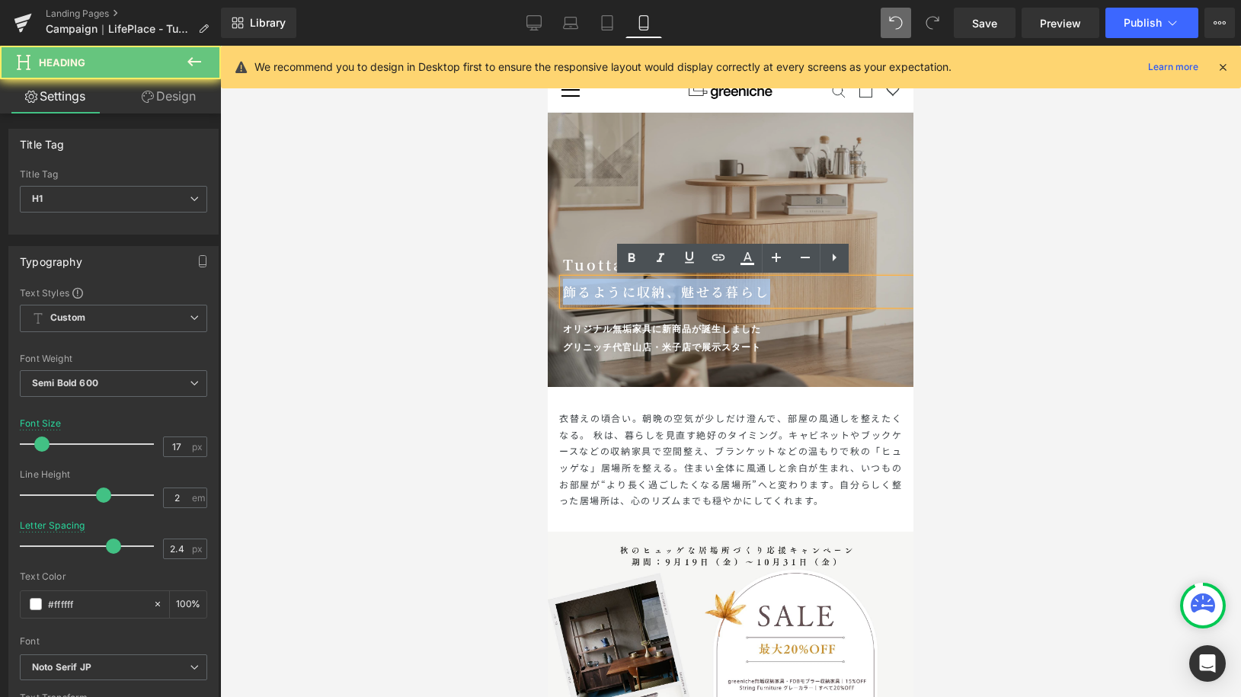
click at [674, 291] on h1 "飾るように収納、魅せる暮らし" at bounding box center [738, 292] width 351 height 26
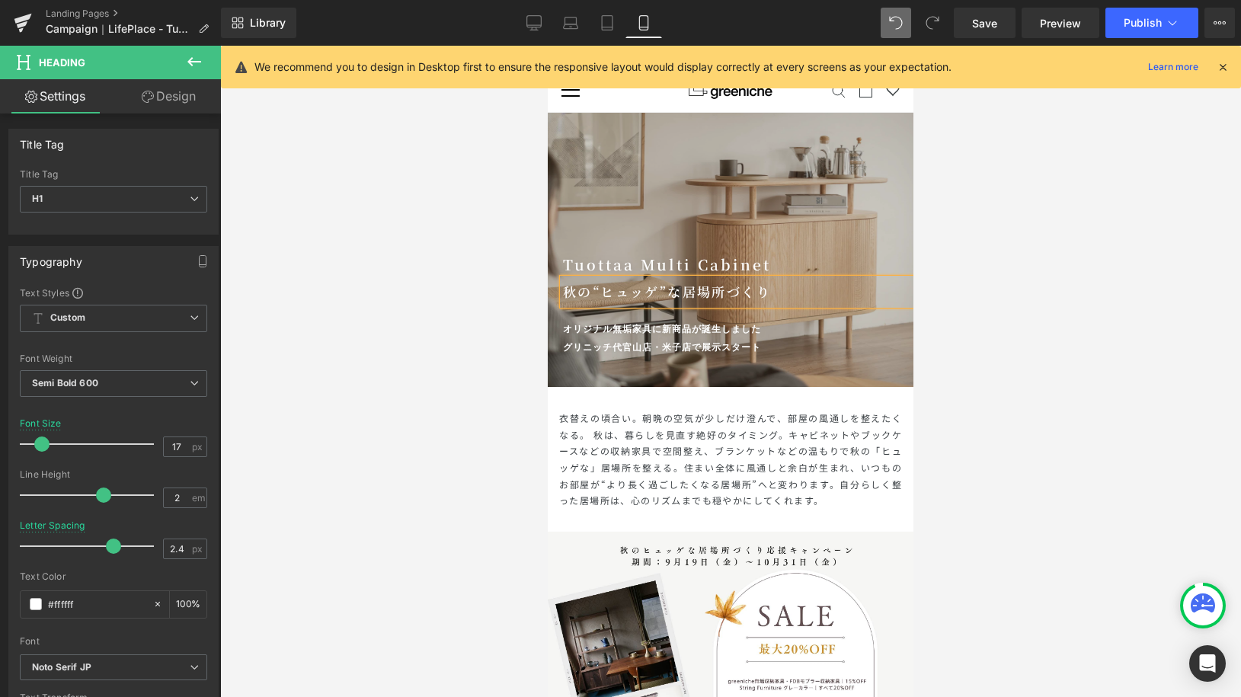
click at [548, 46] on div at bounding box center [548, 46] width 0 height 0
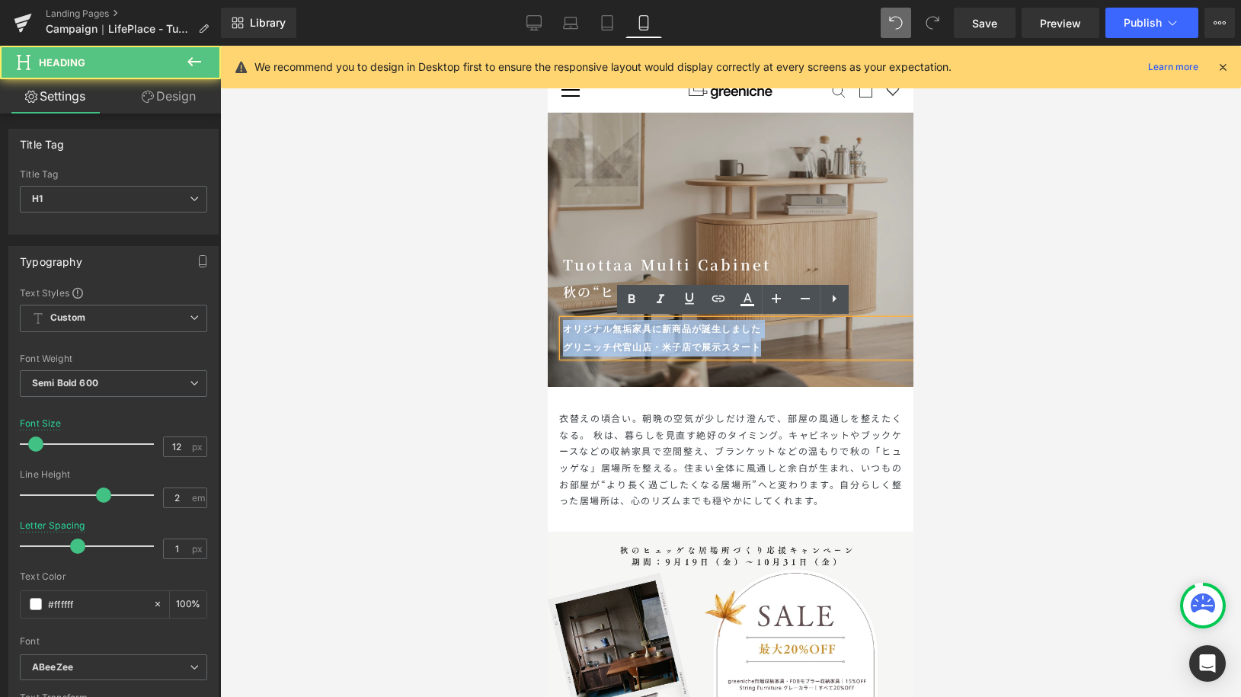
drag, startPoint x: 754, startPoint y: 344, endPoint x: 549, endPoint y: 327, distance: 205.8
click at [549, 327] on div "Tuottaa Multi Cabinet Heading 秋の“ヒュッゲ”な居場所づくり Heading オリジナル無垢家具に新商品が誕生しました グリニッ…" at bounding box center [731, 303] width 366 height 107
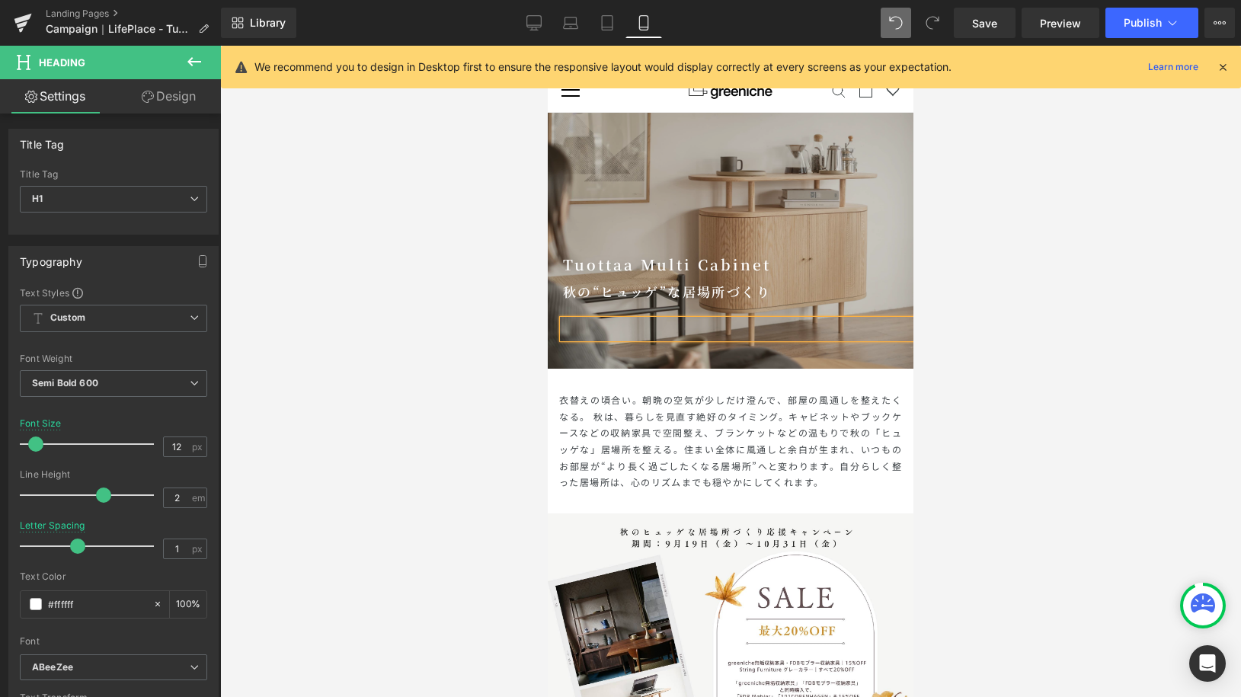
click at [774, 333] on h1 at bounding box center [738, 329] width 351 height 18
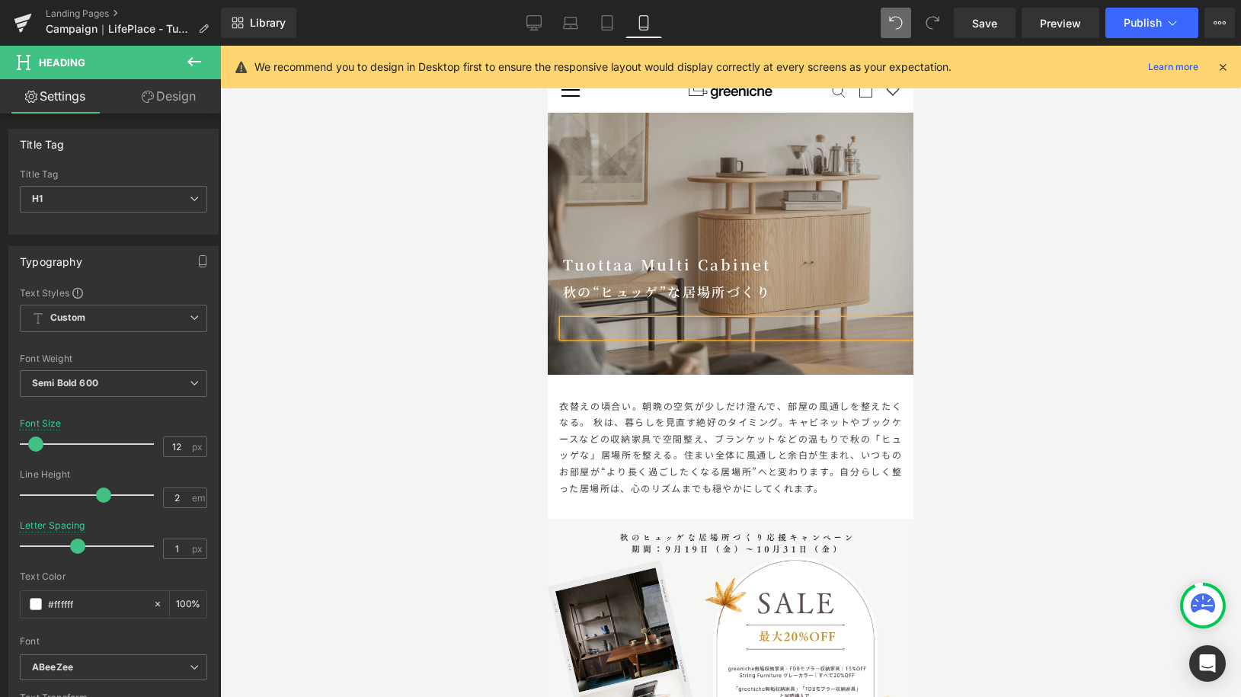
click at [1022, 256] on div at bounding box center [730, 372] width 1021 height 652
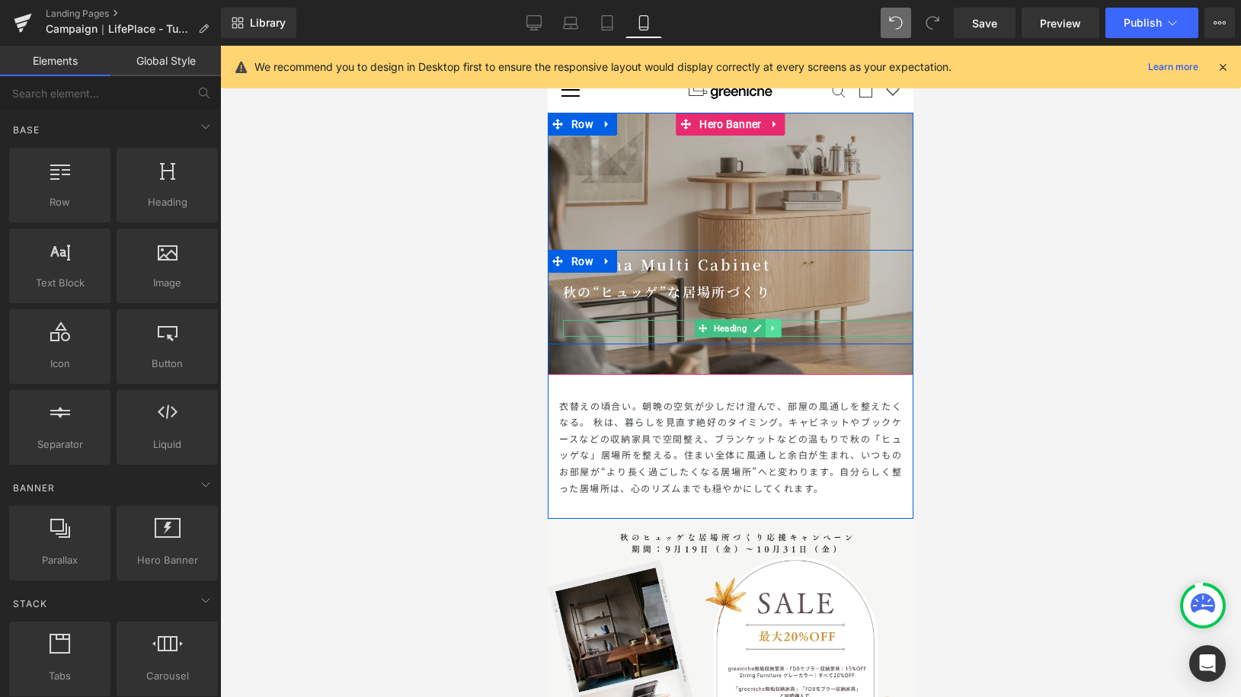
click at [770, 333] on link at bounding box center [774, 328] width 16 height 18
click at [777, 330] on icon at bounding box center [781, 328] width 8 height 8
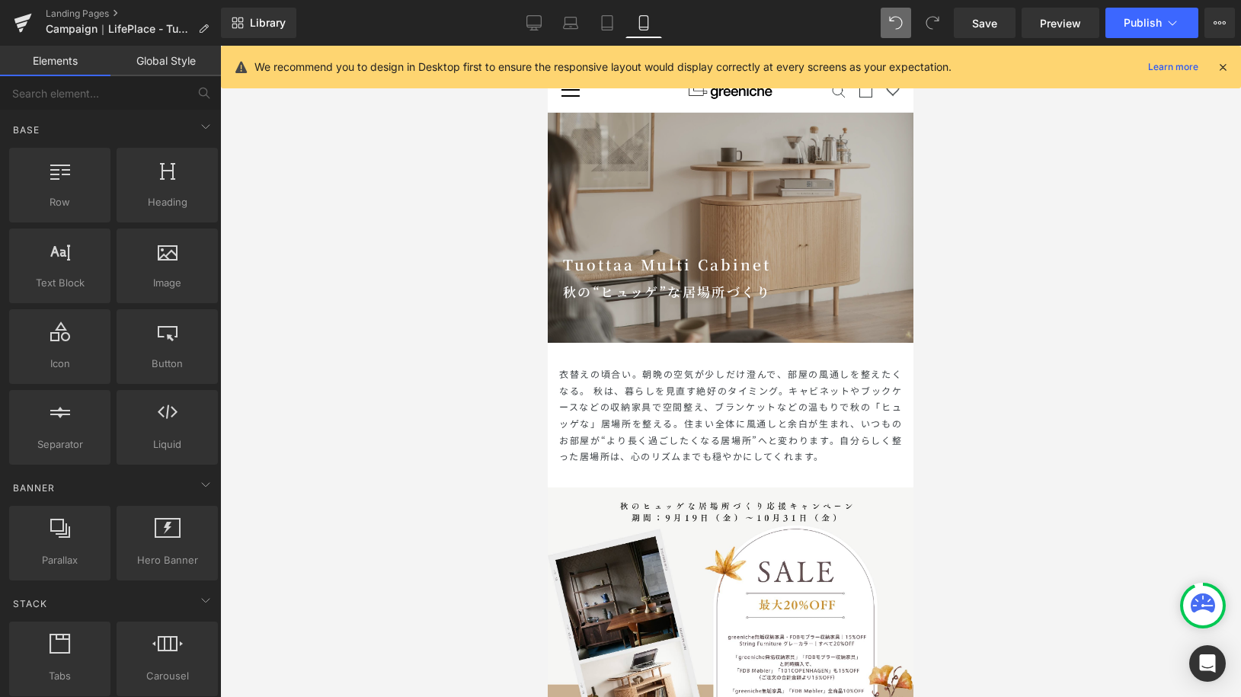
click at [690, 265] on div "Tuottaa Multi Cabinet Heading" at bounding box center [738, 264] width 351 height 29
click at [690, 265] on h1 "Tuottaa Multi Cabinet" at bounding box center [738, 264] width 351 height 29
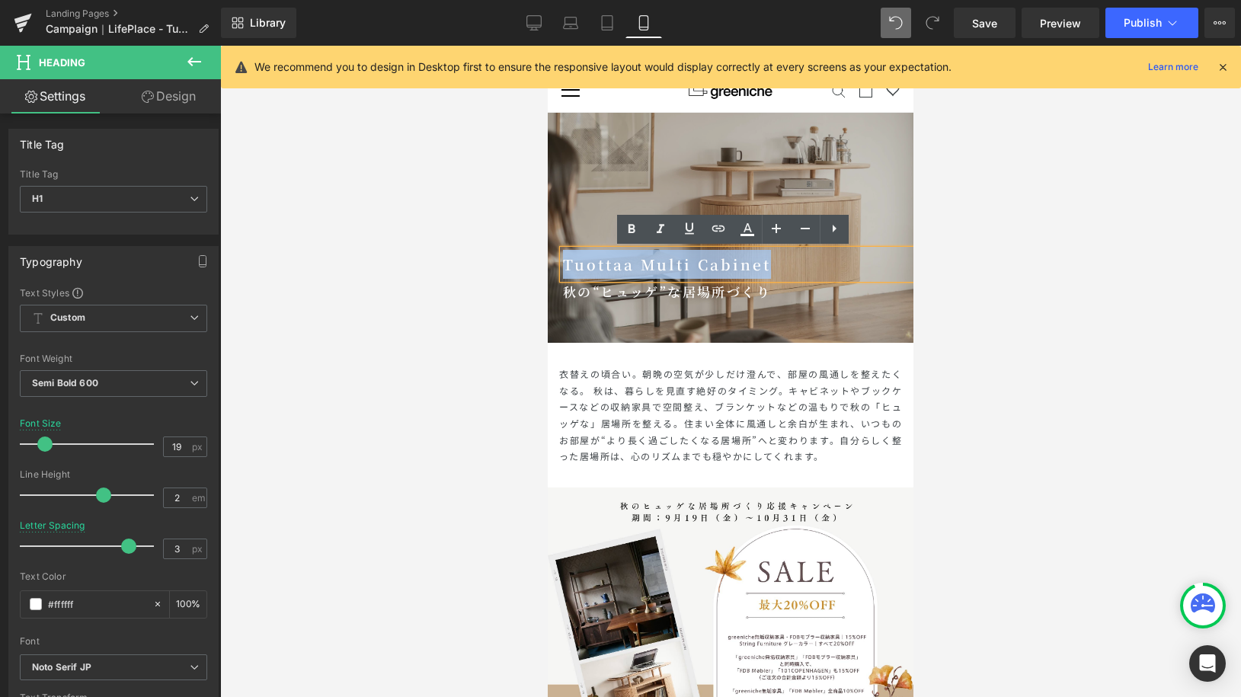
paste div
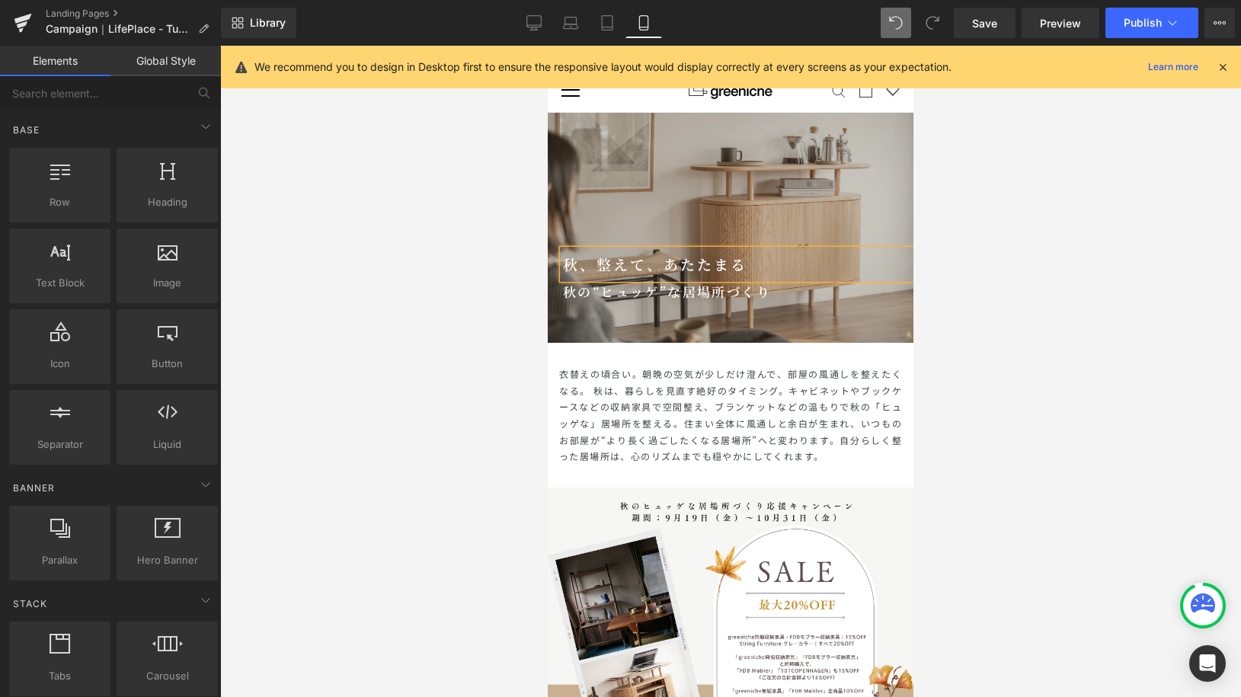
click at [969, 216] on div at bounding box center [730, 372] width 1021 height 652
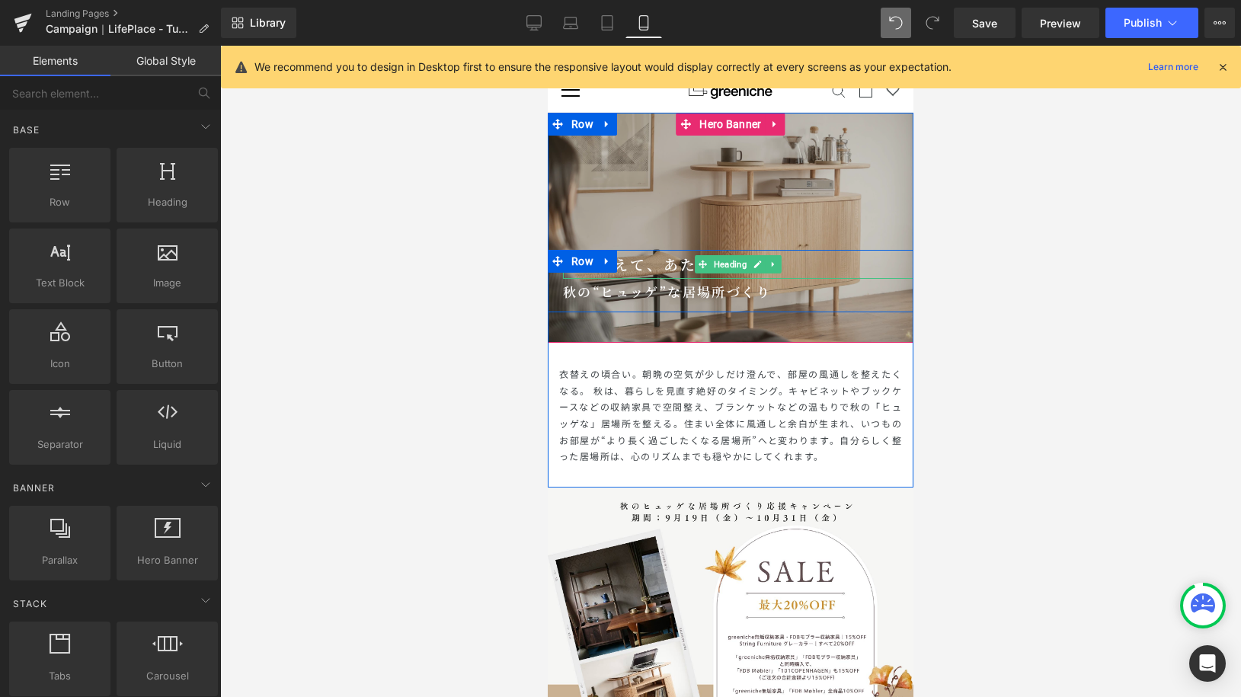
click at [662, 267] on h1 "秋、整えて、あたたまる" at bounding box center [738, 264] width 351 height 29
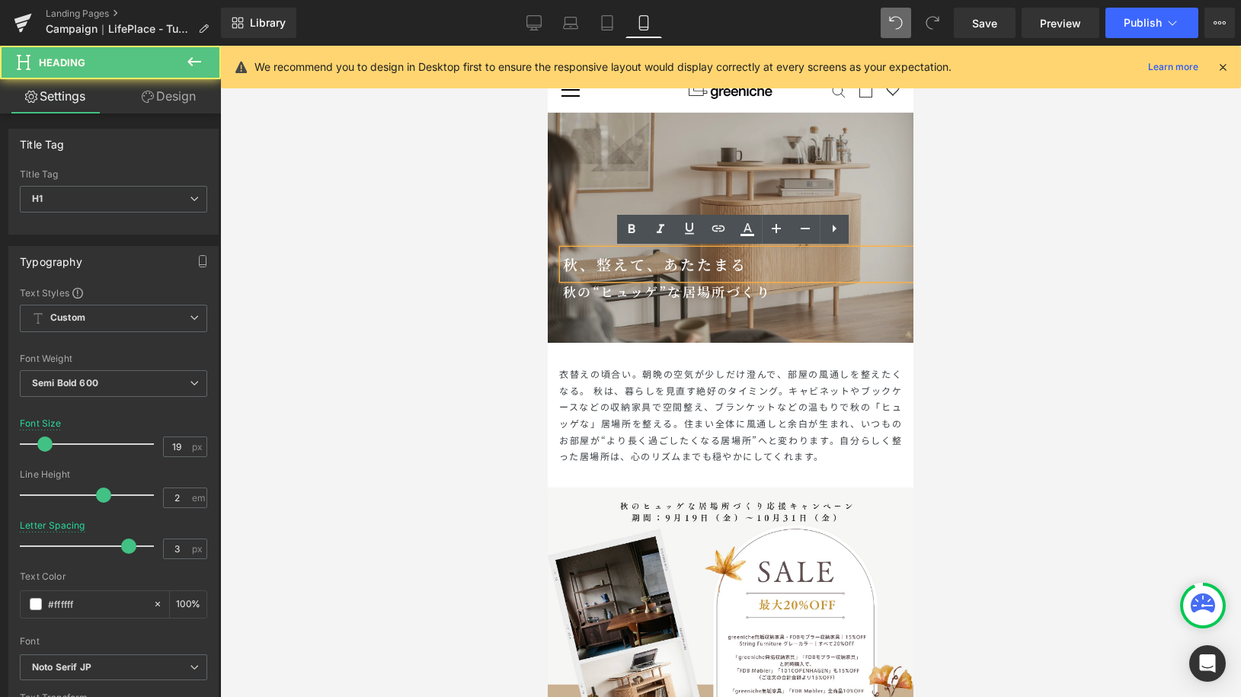
click at [747, 265] on h1 "秋、整えて、あたたまる" at bounding box center [738, 264] width 351 height 29
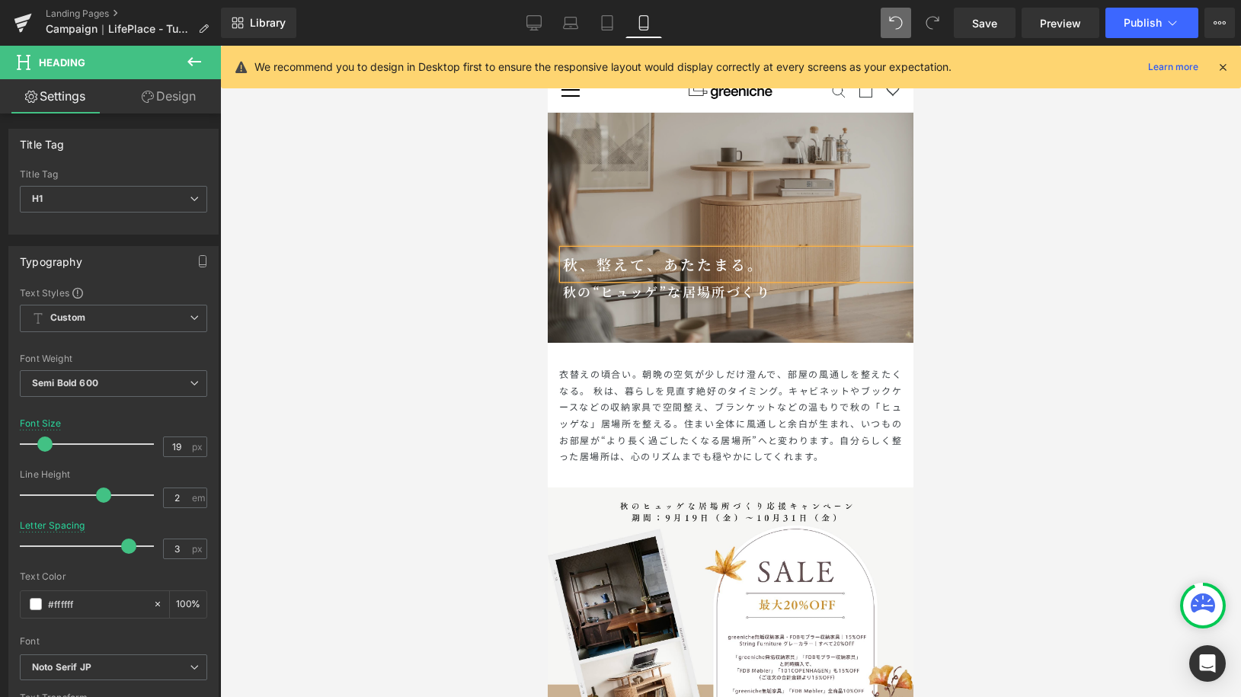
click at [587, 261] on h1 "秋、整えて、あたたまる。" at bounding box center [738, 264] width 351 height 29
click at [1104, 290] on div at bounding box center [730, 372] width 1021 height 652
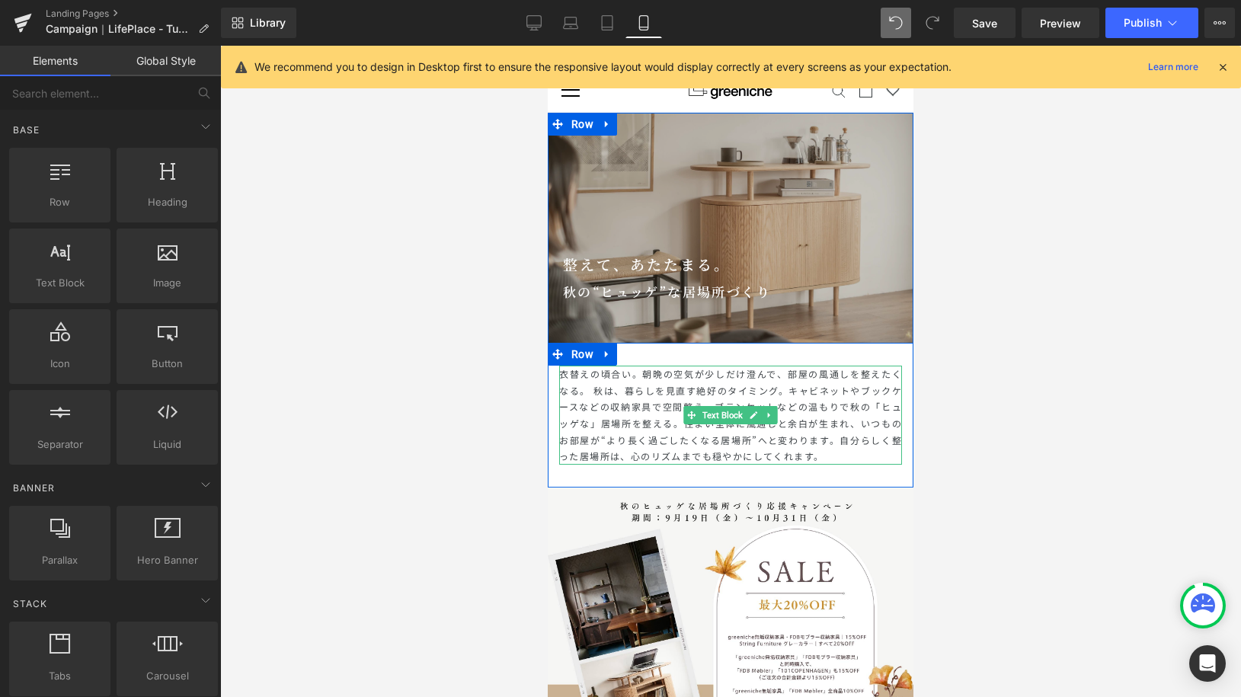
click at [831, 454] on p "衣替えの頃合い。朝晩の空気が少しだけ澄んで、部屋の風通しを整えたくなる。 秋は、暮らしを見直す絶好のタイミング。 キャビネットやブックケースなどの収納家具で空…" at bounding box center [730, 415] width 343 height 99
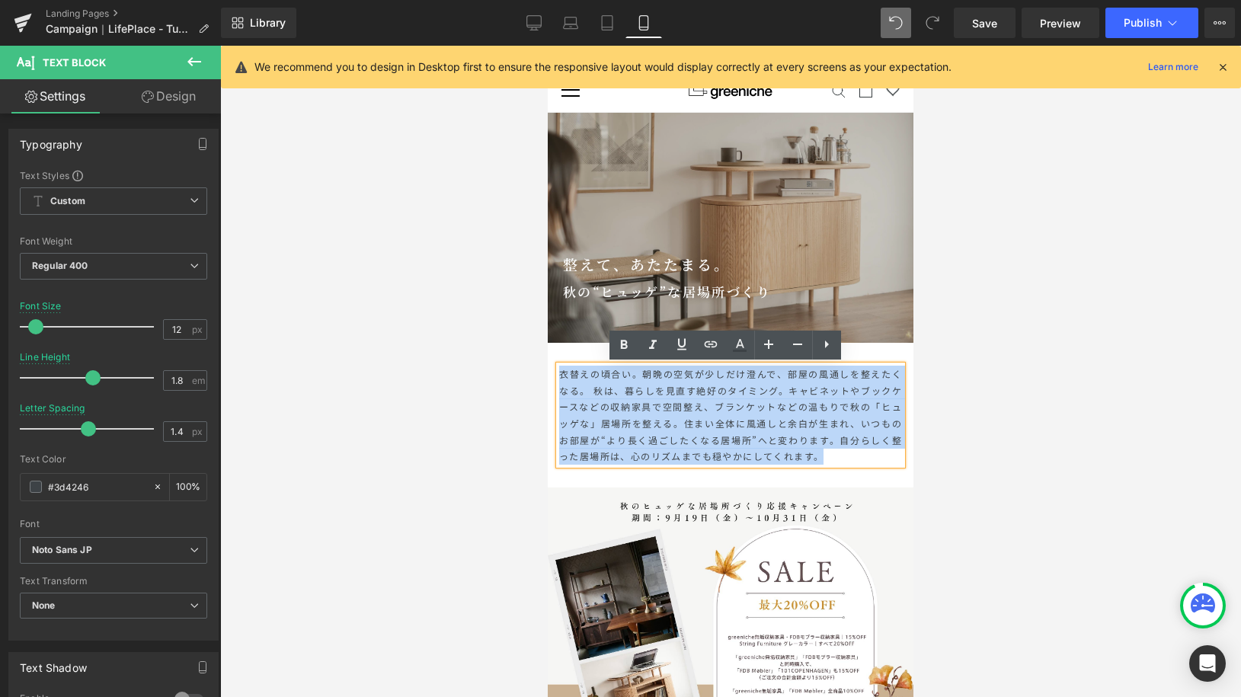
drag, startPoint x: 831, startPoint y: 454, endPoint x: 956, endPoint y: 343, distance: 167.3
click at [559, 380] on p "衣替えの頃合い。朝晩の空気が少しだけ澄んで、部屋の風通しを整えたくなる。 秋は、暮らしを見直す絶好のタイミング。 キャビネットやブックケースなどの収納家具で空…" at bounding box center [730, 415] width 343 height 99
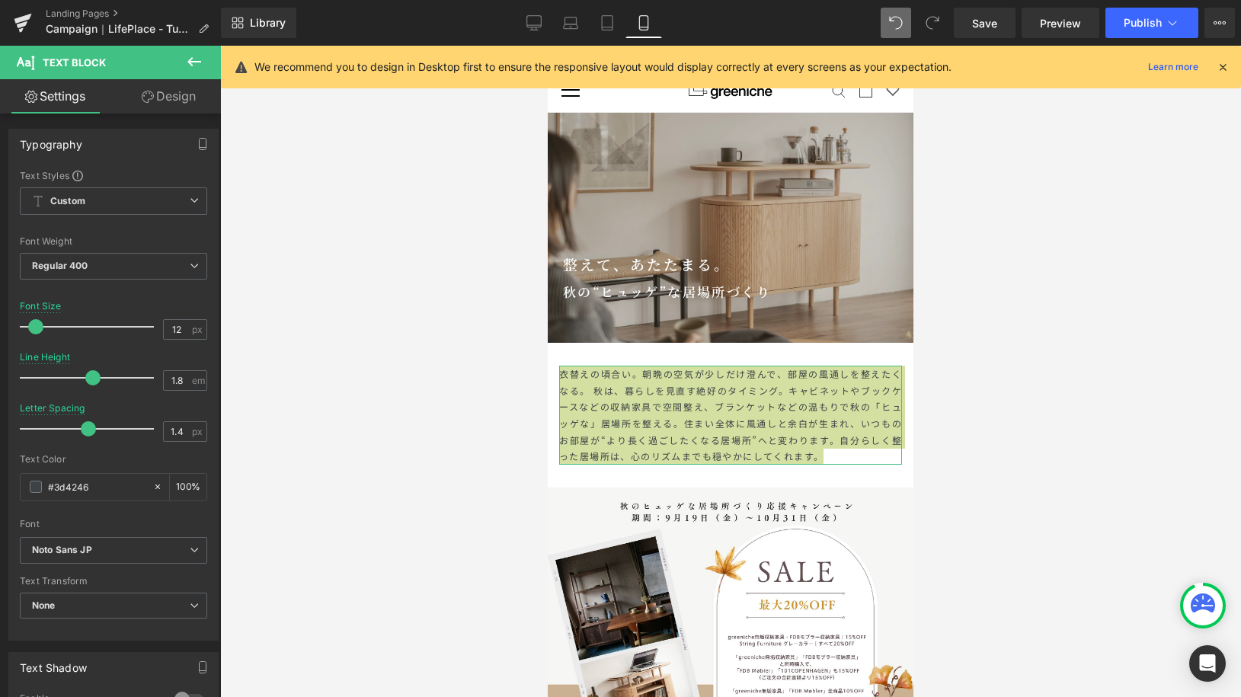
click at [166, 84] on link "Design" at bounding box center [169, 96] width 111 height 34
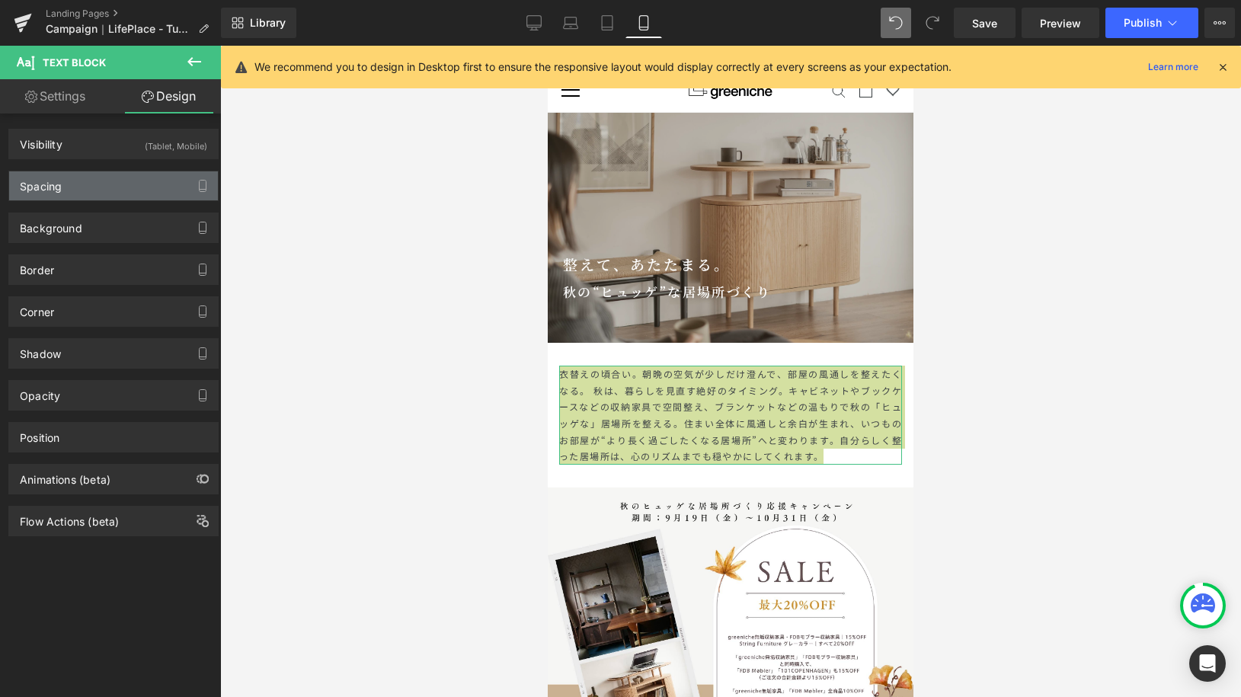
click at [106, 192] on div "Spacing" at bounding box center [113, 185] width 209 height 29
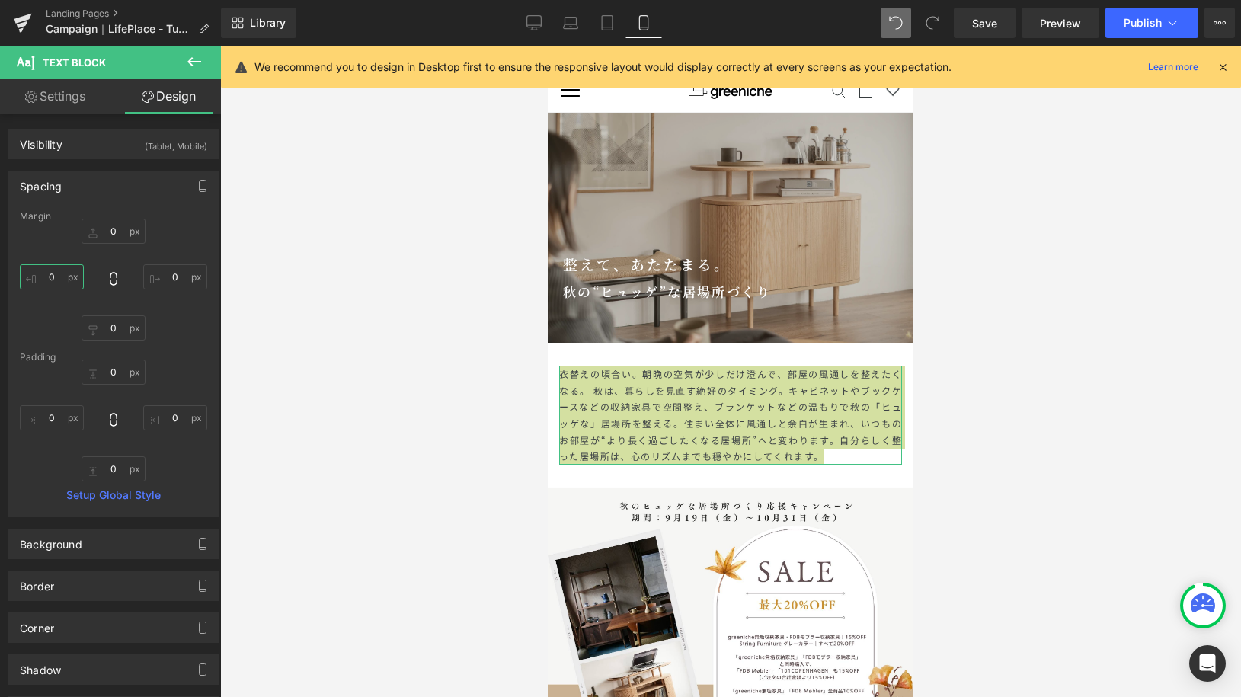
click at [56, 282] on input "0" at bounding box center [52, 276] width 64 height 25
type input "20"
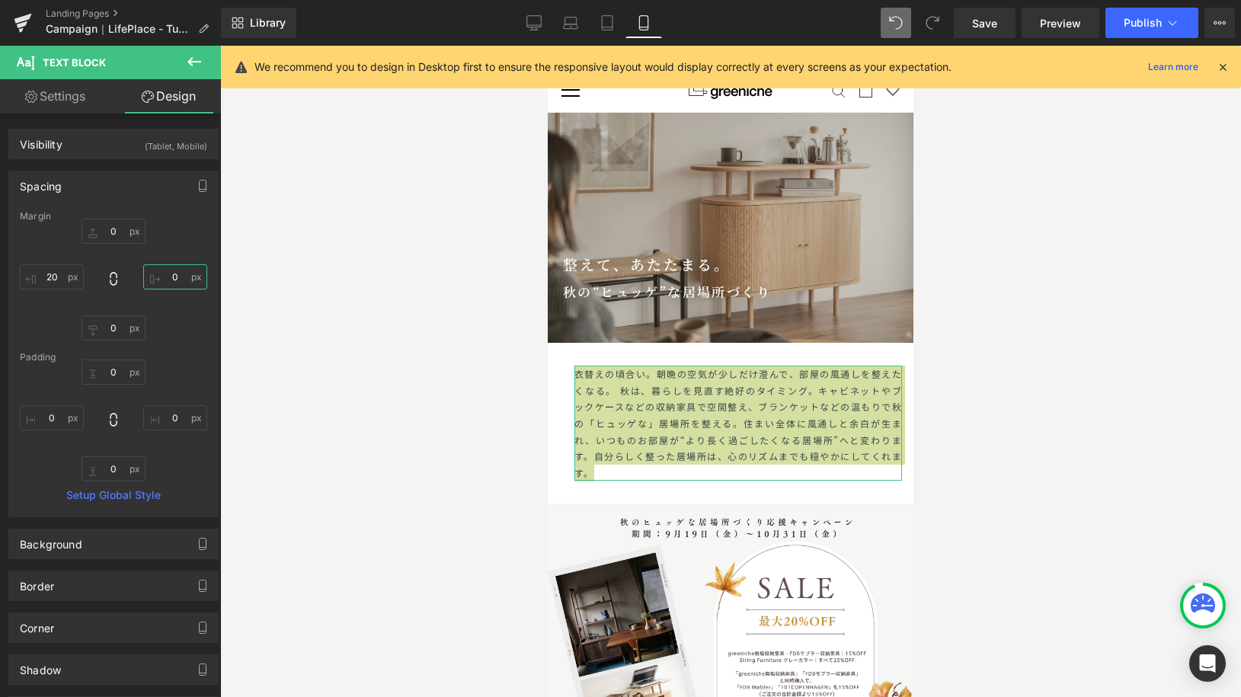
click at [163, 269] on input "0" at bounding box center [175, 276] width 64 height 25
type input "20"
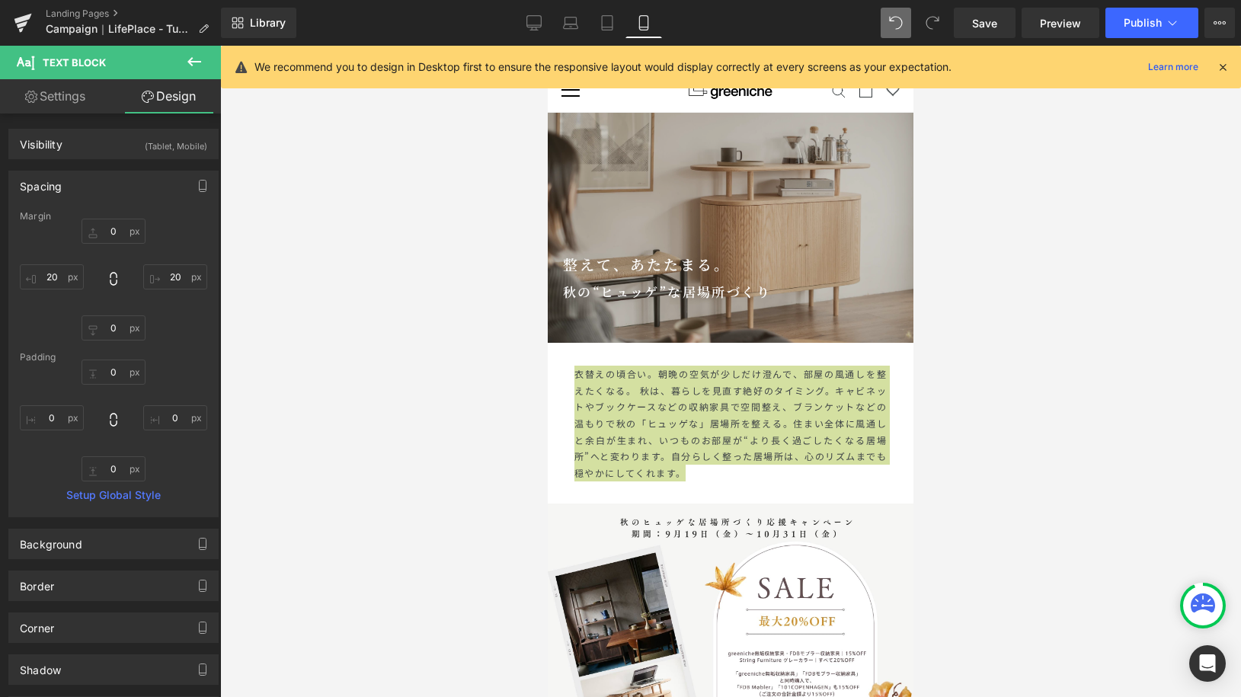
click at [1013, 337] on div at bounding box center [730, 372] width 1021 height 652
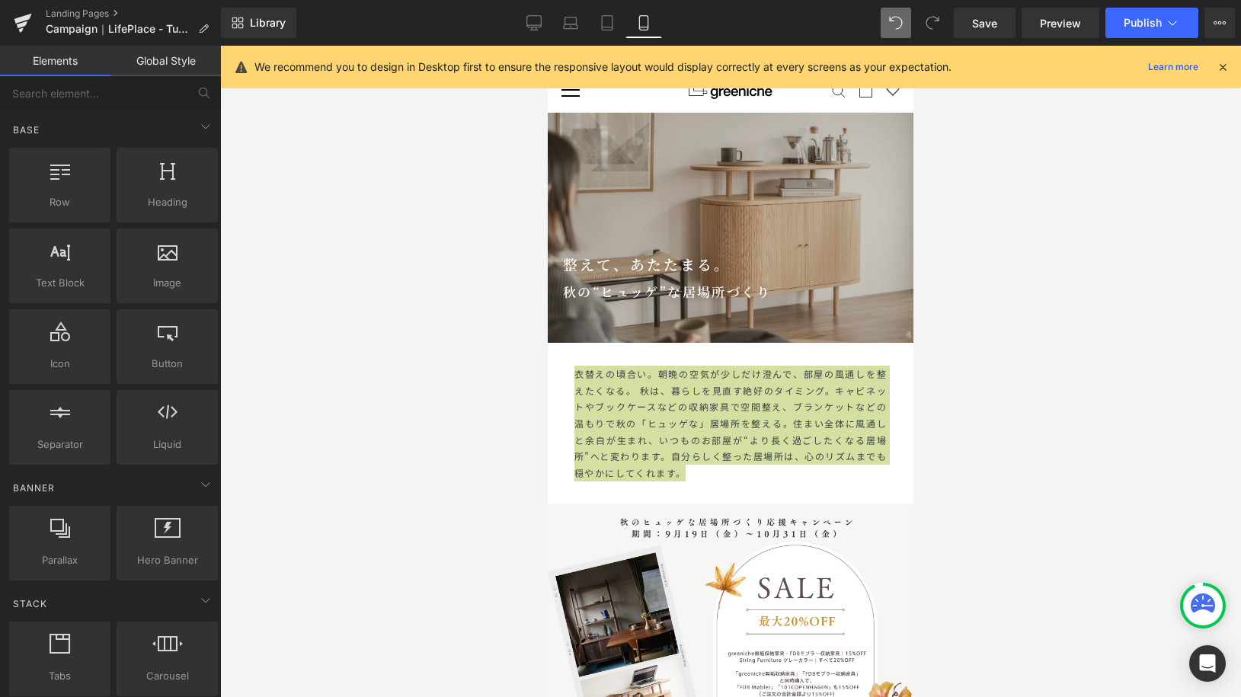
click at [1013, 337] on div at bounding box center [730, 372] width 1021 height 652
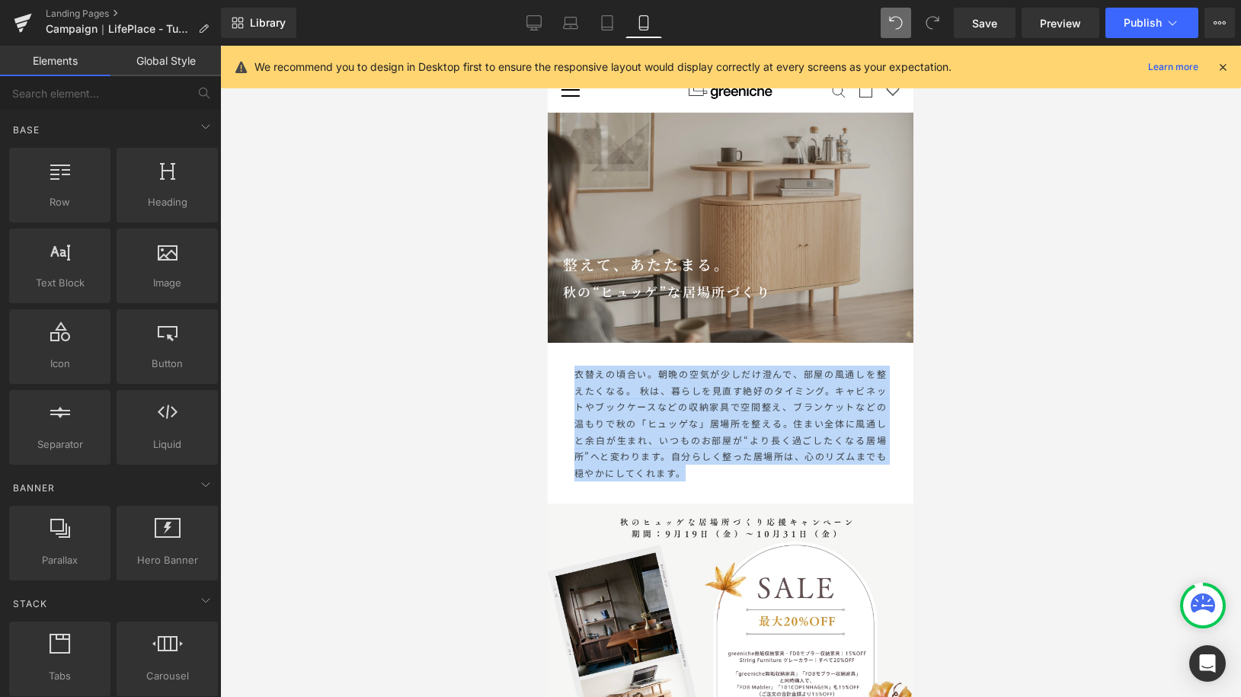
click at [764, 441] on span "住まい全体に風通しと余白が生まれ、いつものお部屋が“より長く過ごしたくなる居場所”へと変わります。" at bounding box center [731, 440] width 312 height 46
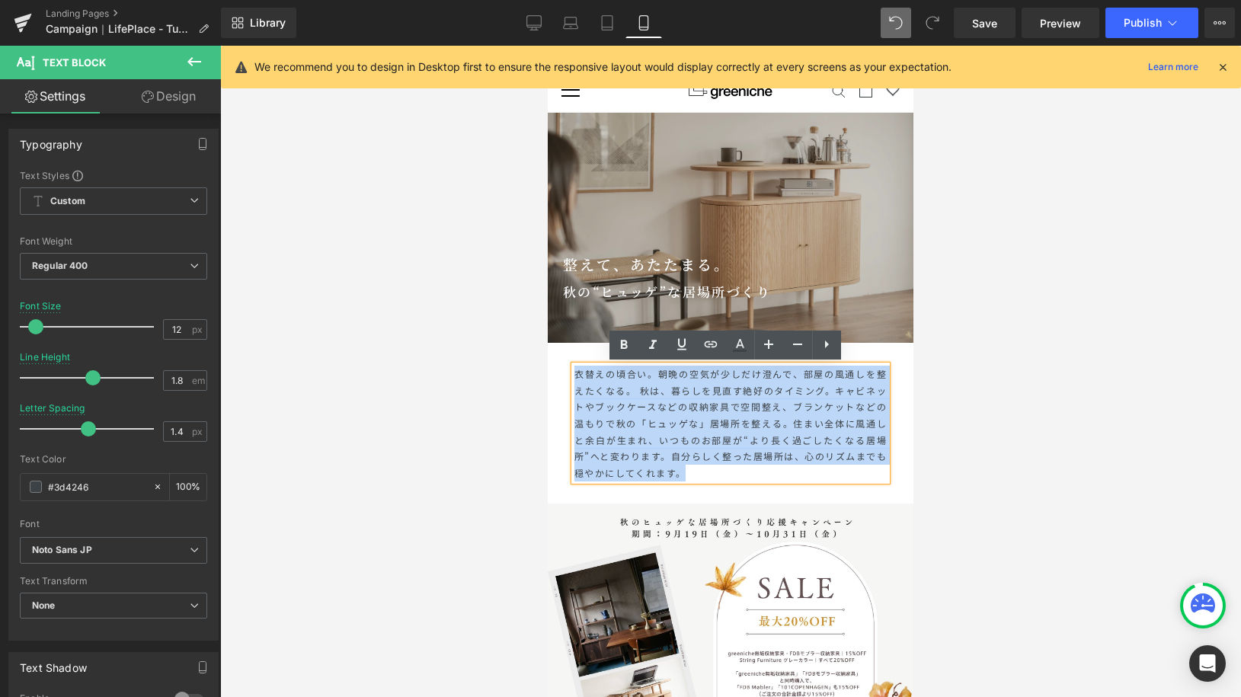
drag, startPoint x: 719, startPoint y: 470, endPoint x: 569, endPoint y: 369, distance: 181.1
click at [575, 369] on p "衣替えの頃合い。朝晩の空気が少しだけ澄んで、部屋の風通しを整えたくなる。 秋は、暮らしを見直す絶好のタイミング。 キャビネットやブックケースなどの収納家具で空…" at bounding box center [731, 423] width 312 height 115
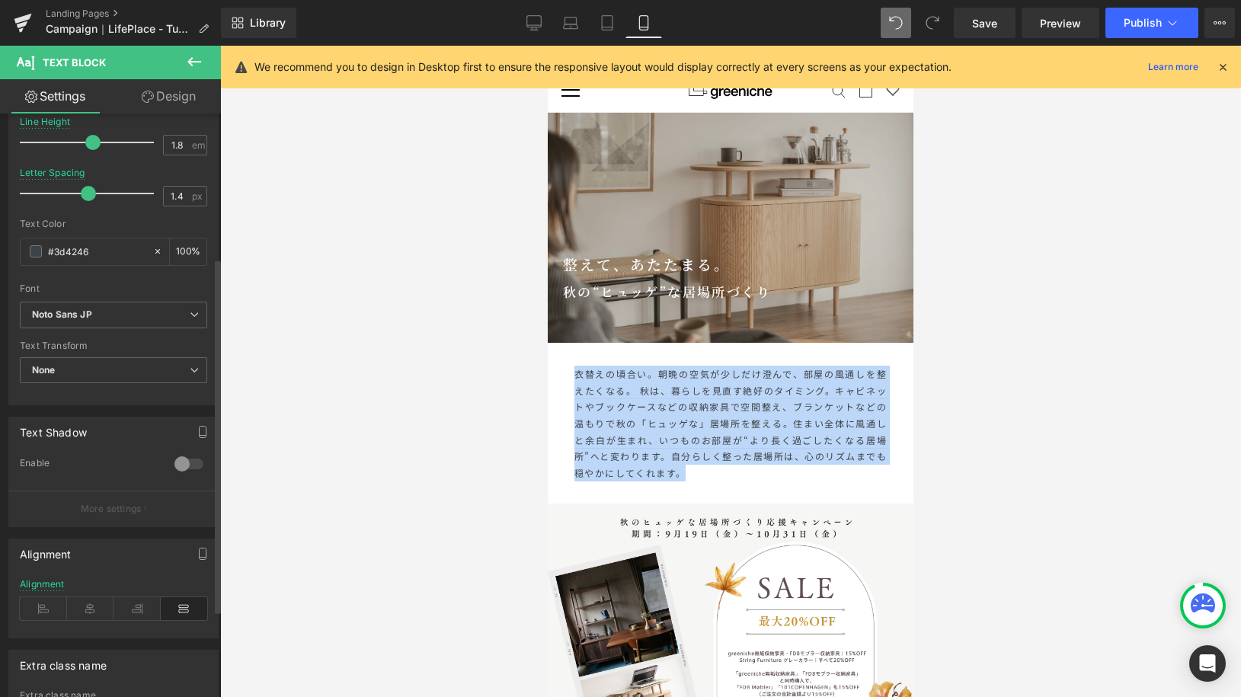
scroll to position [380, 0]
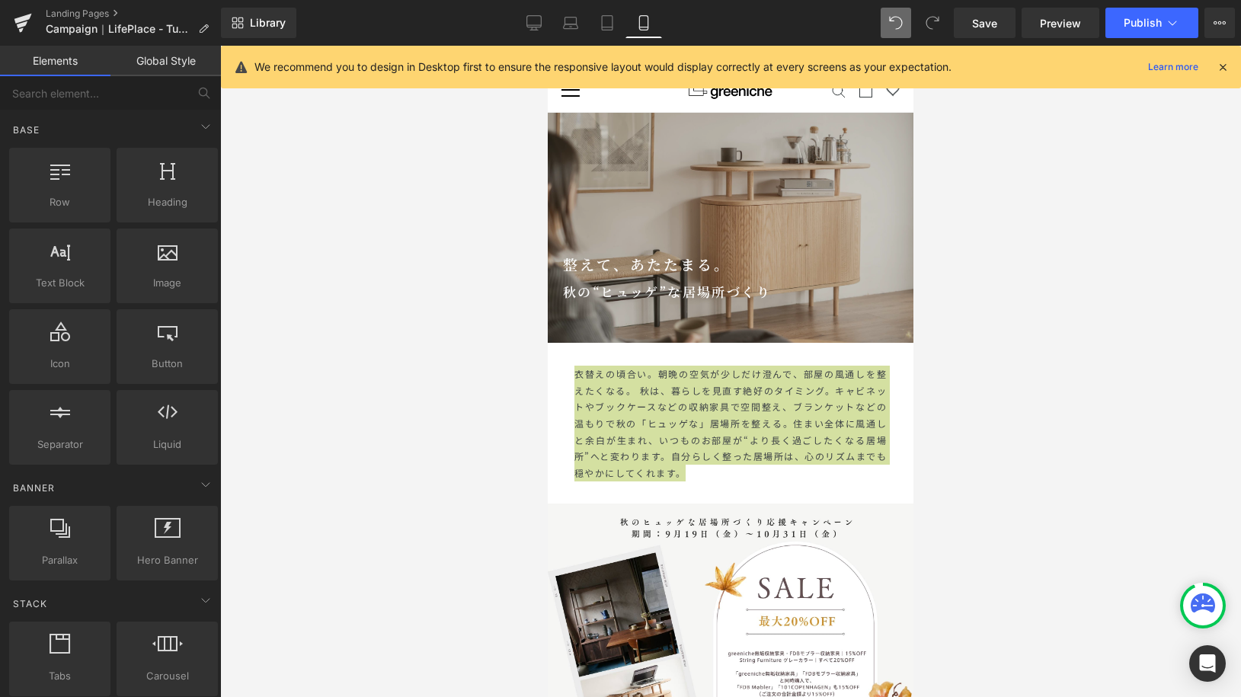
click at [1043, 284] on div at bounding box center [730, 372] width 1021 height 652
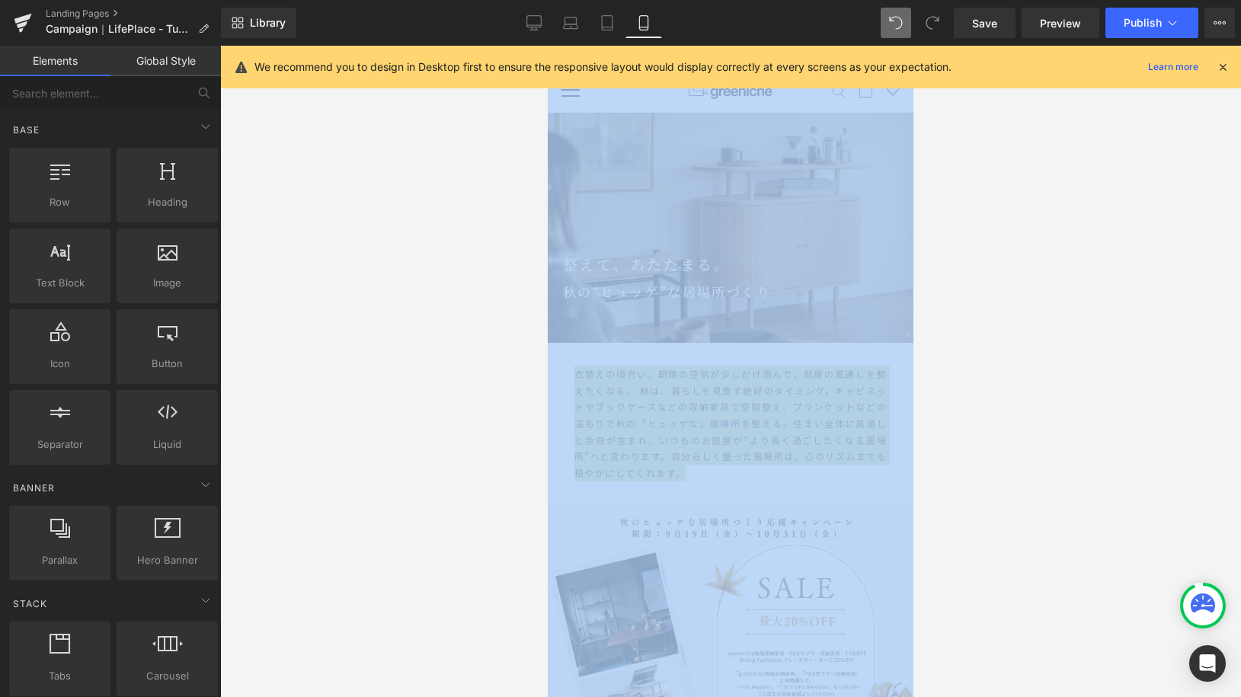
click at [1043, 284] on div at bounding box center [730, 372] width 1021 height 652
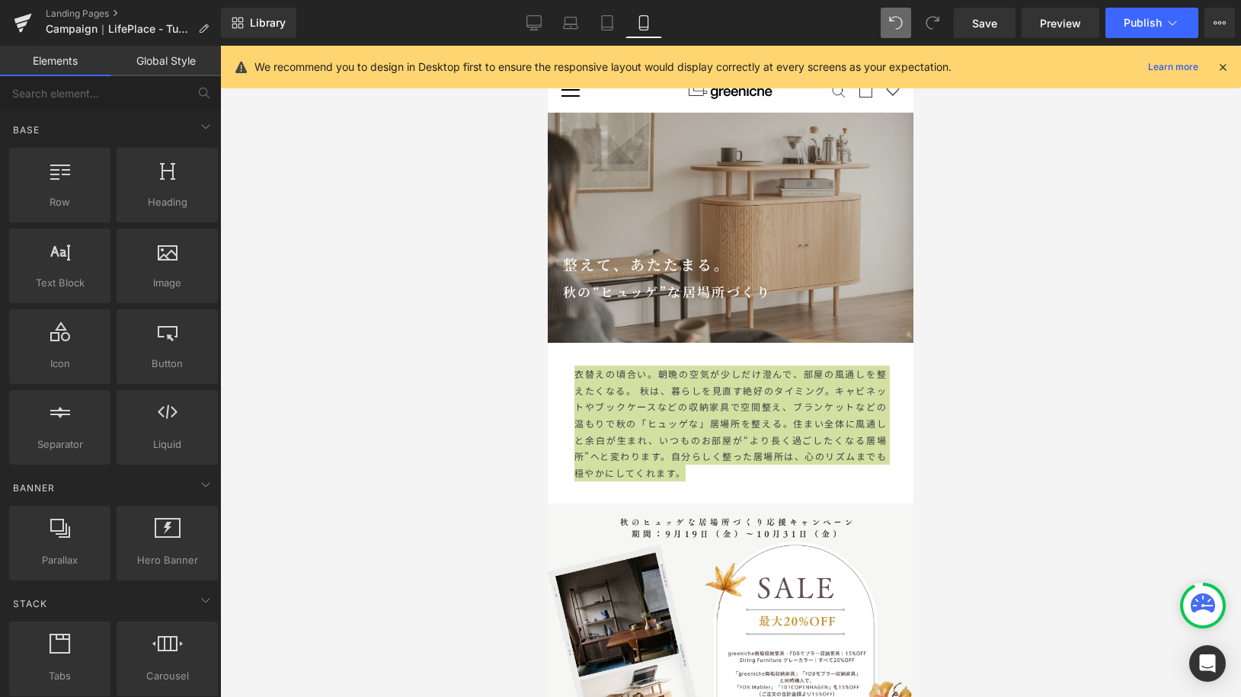
click at [453, 404] on div at bounding box center [730, 372] width 1021 height 652
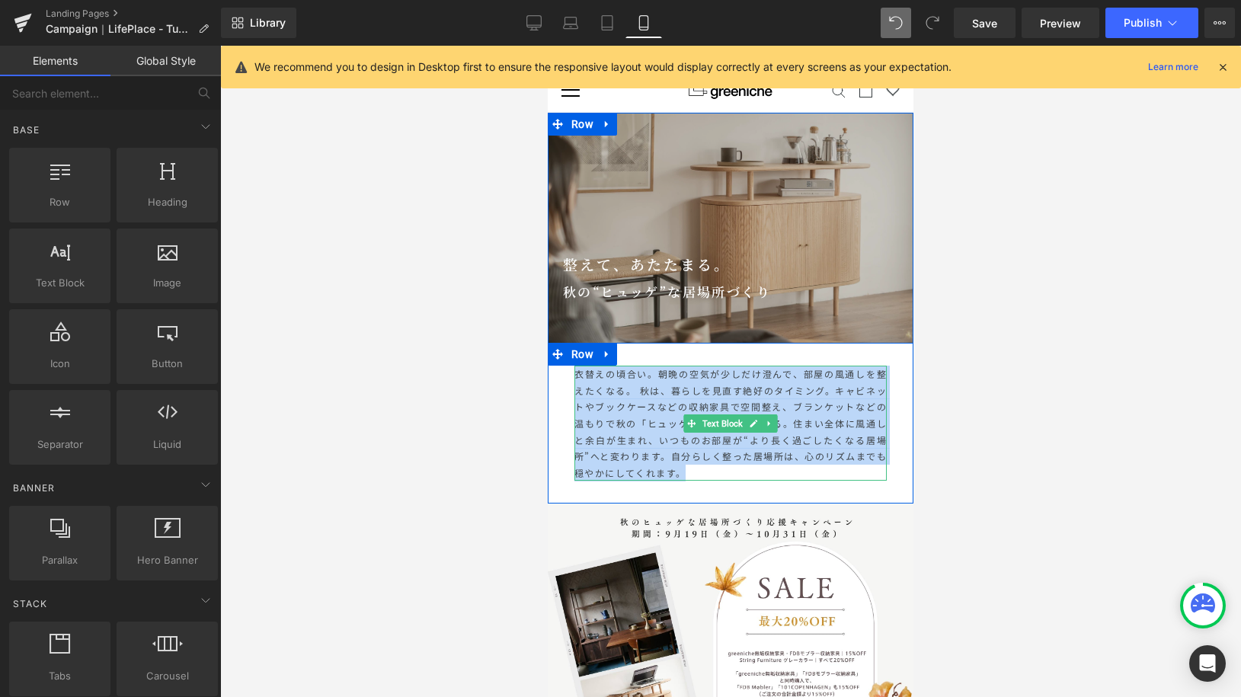
click at [701, 473] on p "衣替えの頃合い。朝晩の空気が少しだけ澄んで、部屋の風通しを整えたくなる。 秋は、暮らしを見直す絶好のタイミング。 キャビネットやブックケースなどの収納家具で空…" at bounding box center [731, 423] width 312 height 115
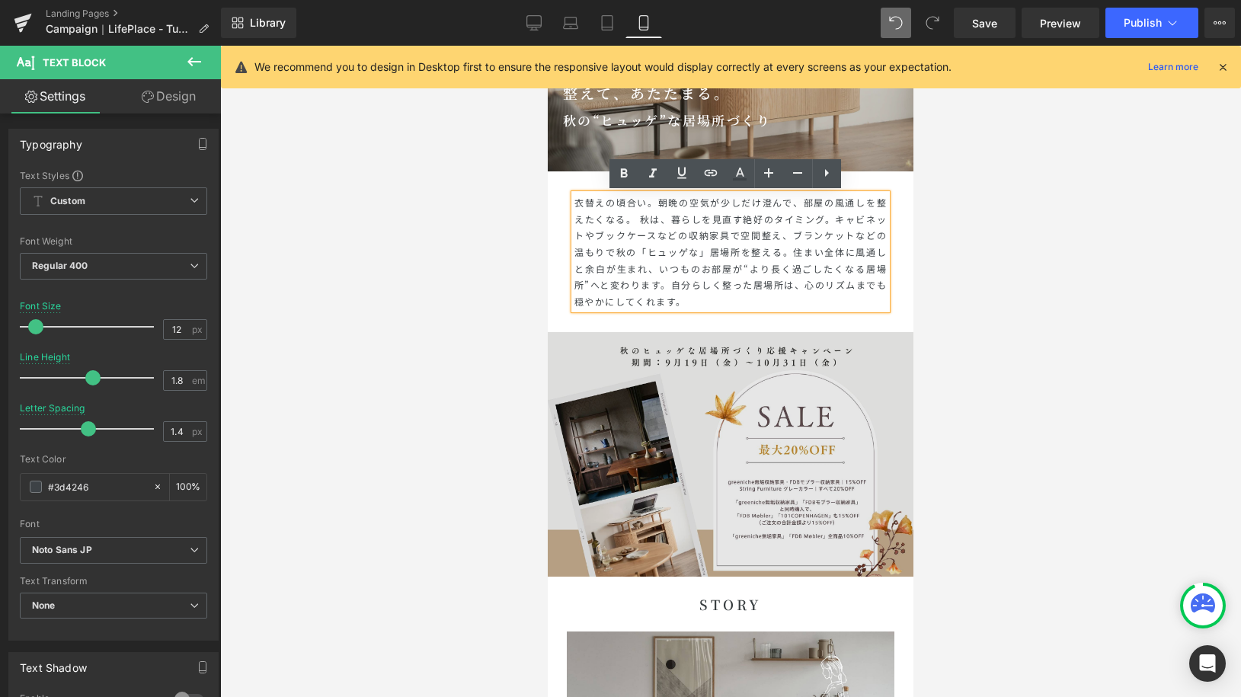
scroll to position [0, 0]
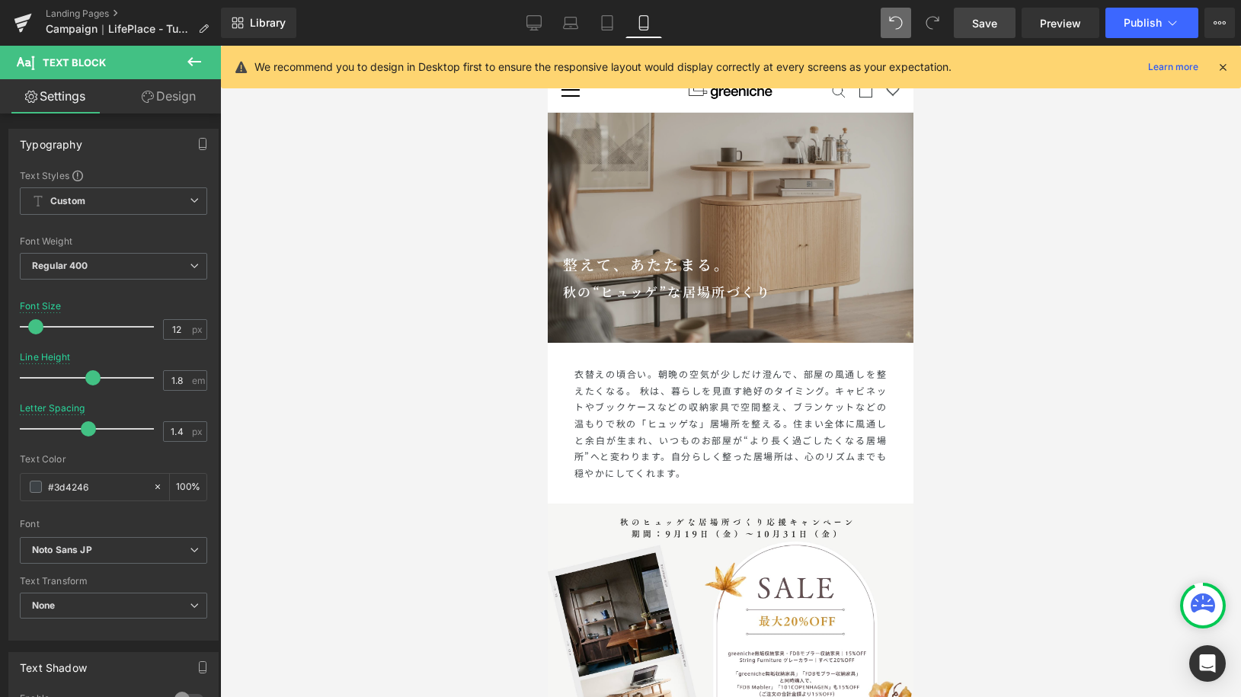
click at [998, 26] on span "Save" at bounding box center [984, 23] width 25 height 16
